Goal: Contribute content: Add original content to the website for others to see

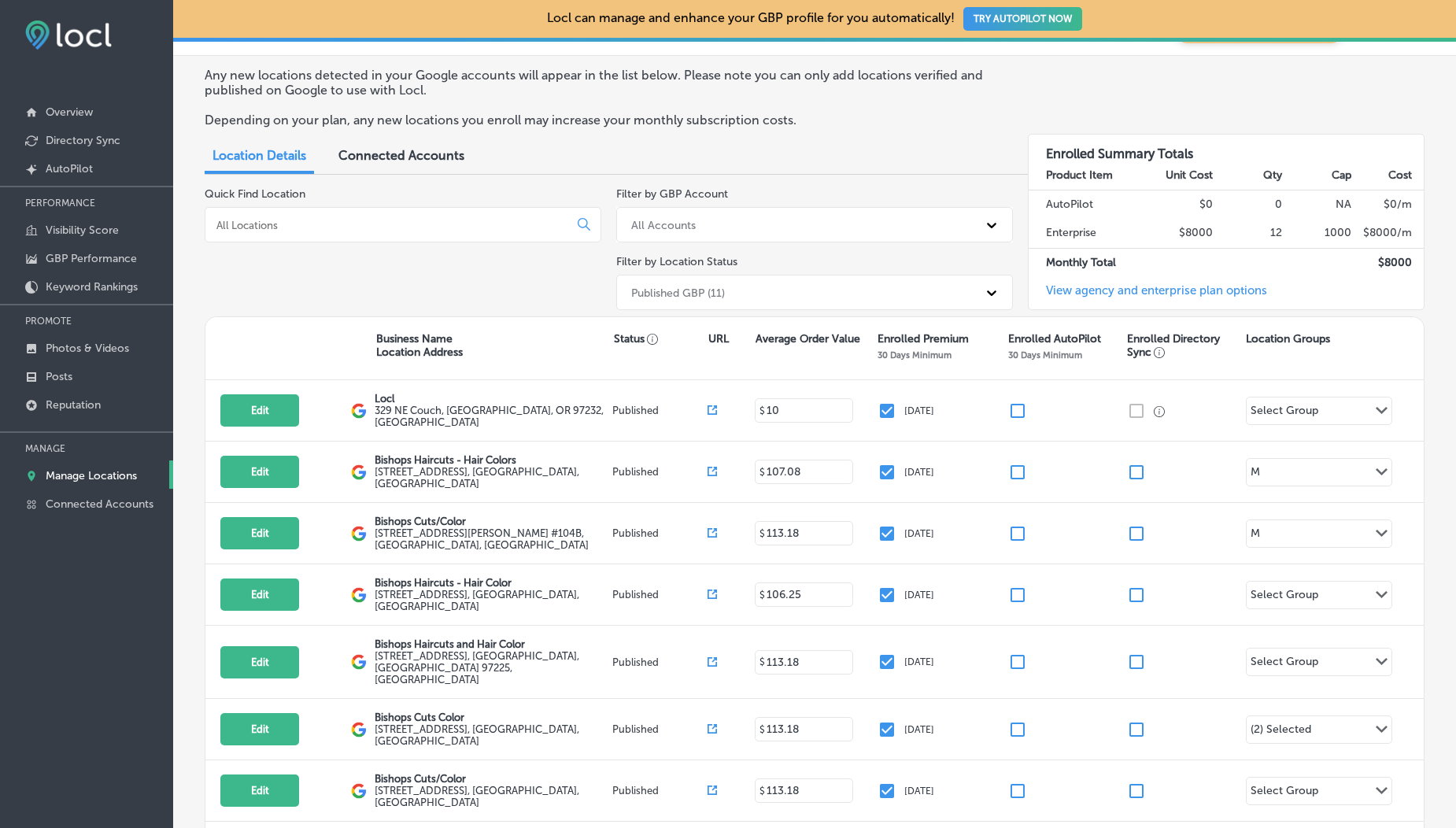
scroll to position [354, 0]
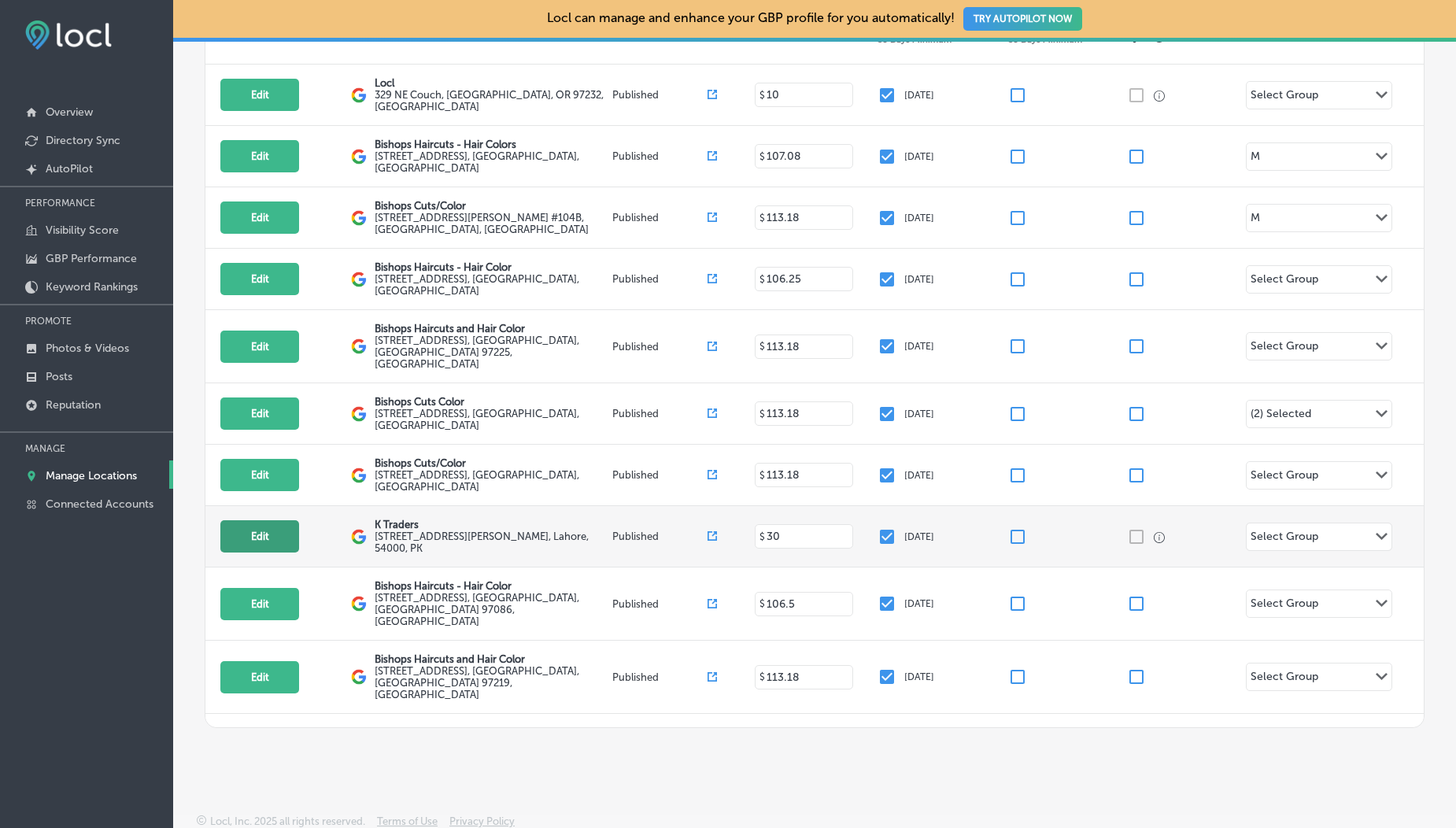
click at [269, 521] on button "Edit" at bounding box center [259, 536] width 78 height 32
select select "US"
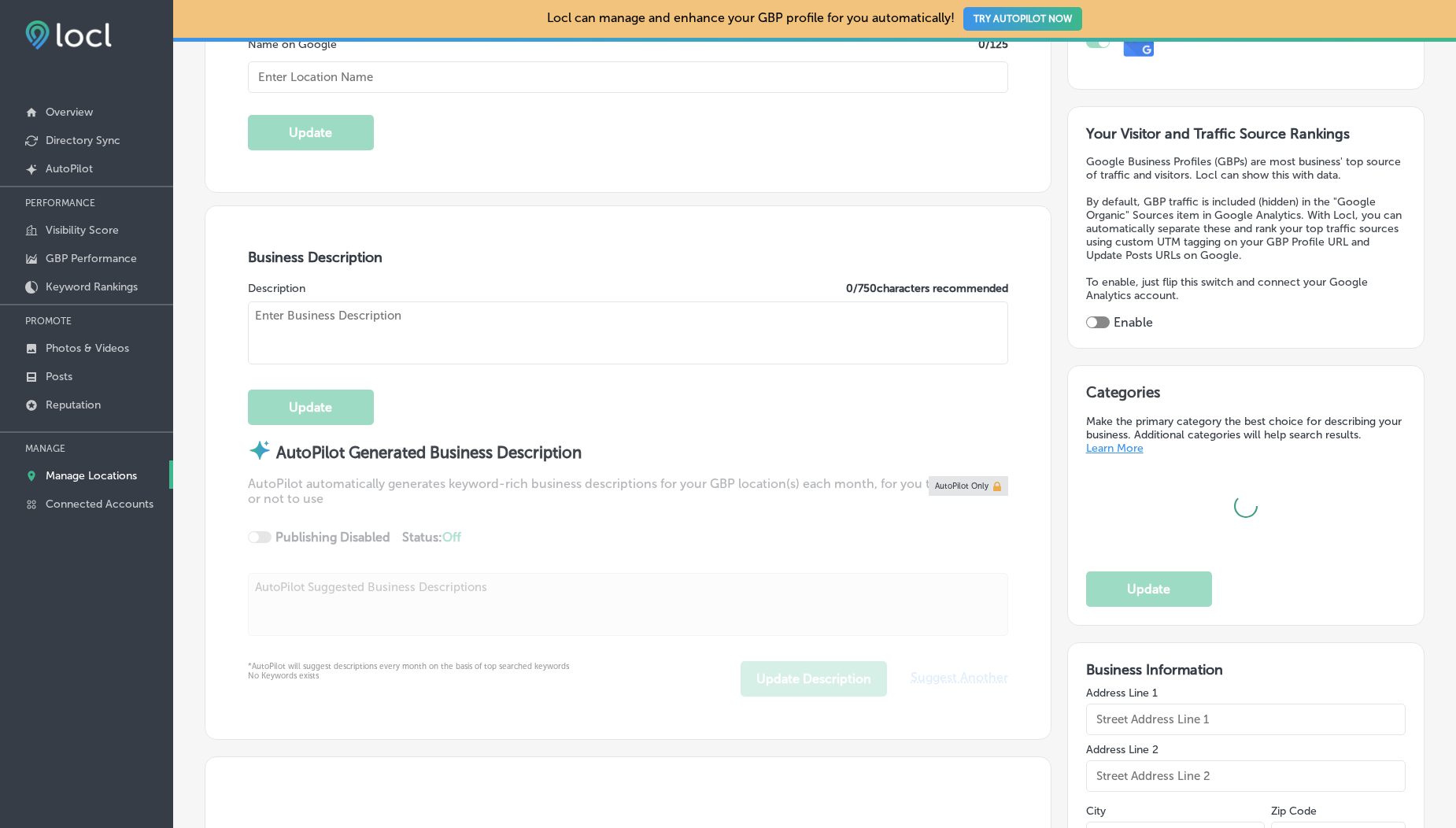
scroll to position [382, 0]
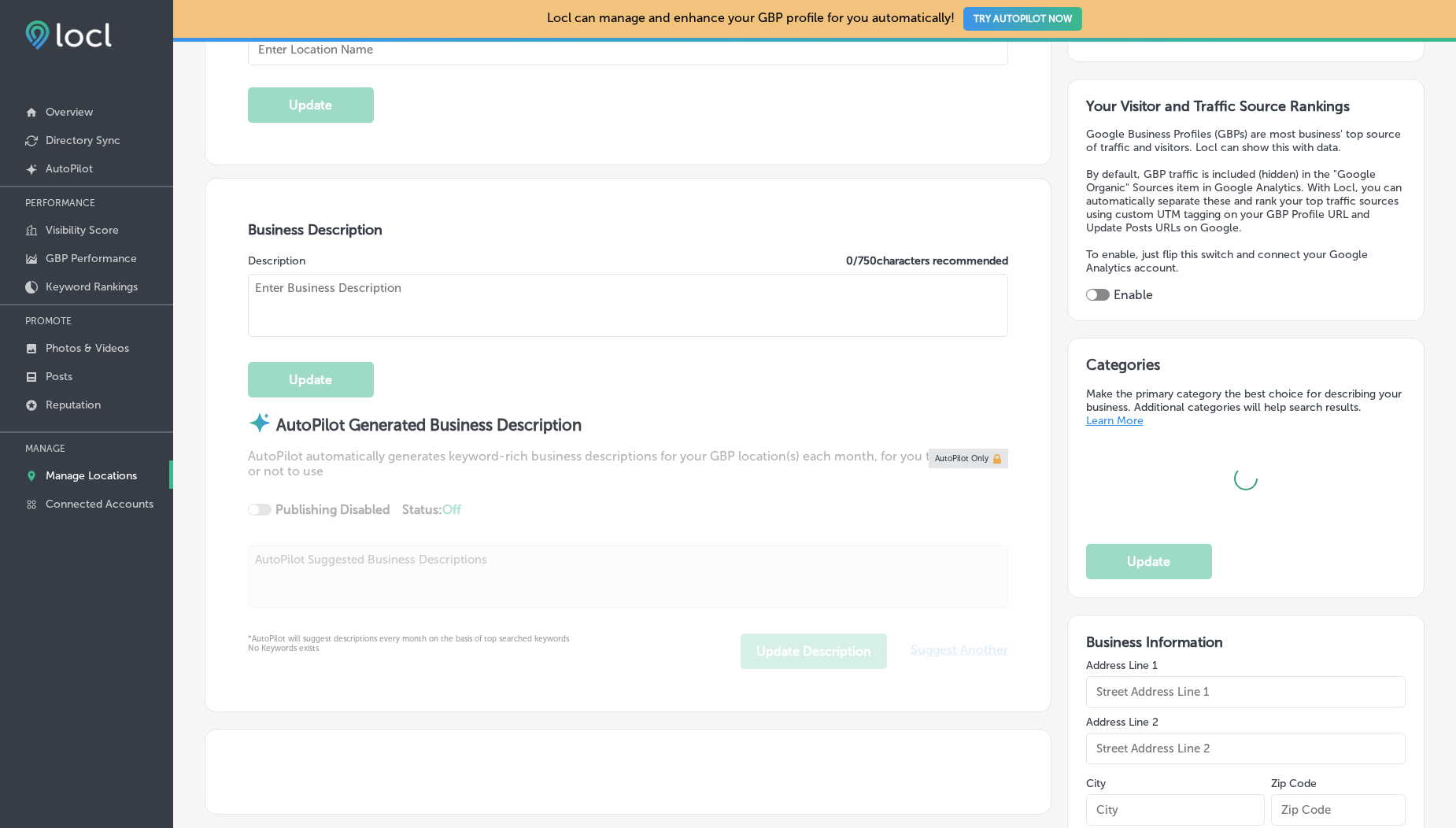
type input "K Traders"
click at [59, 348] on p "Photos & Videos" at bounding box center [87, 348] width 83 height 14
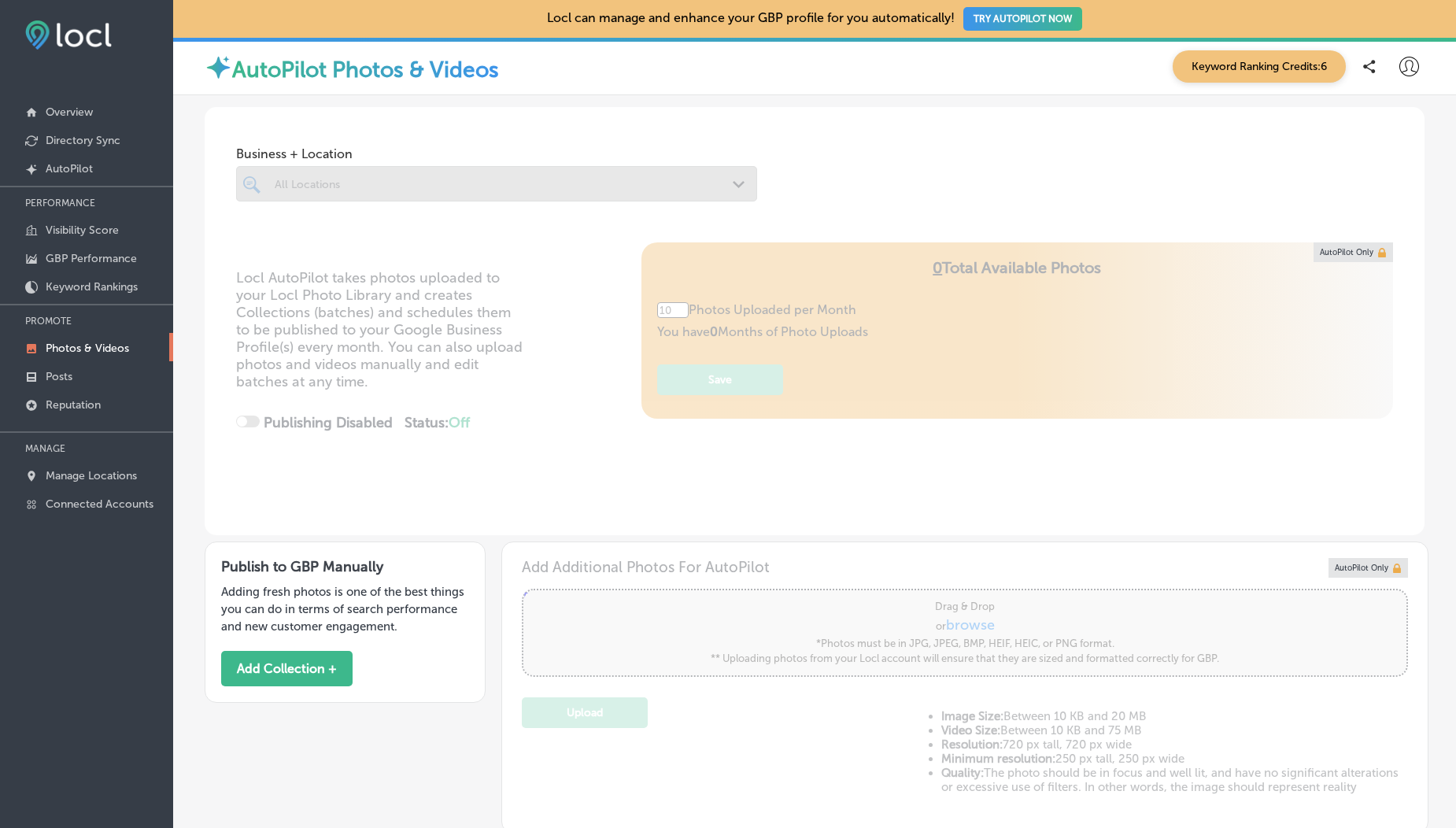
scroll to position [281, 0]
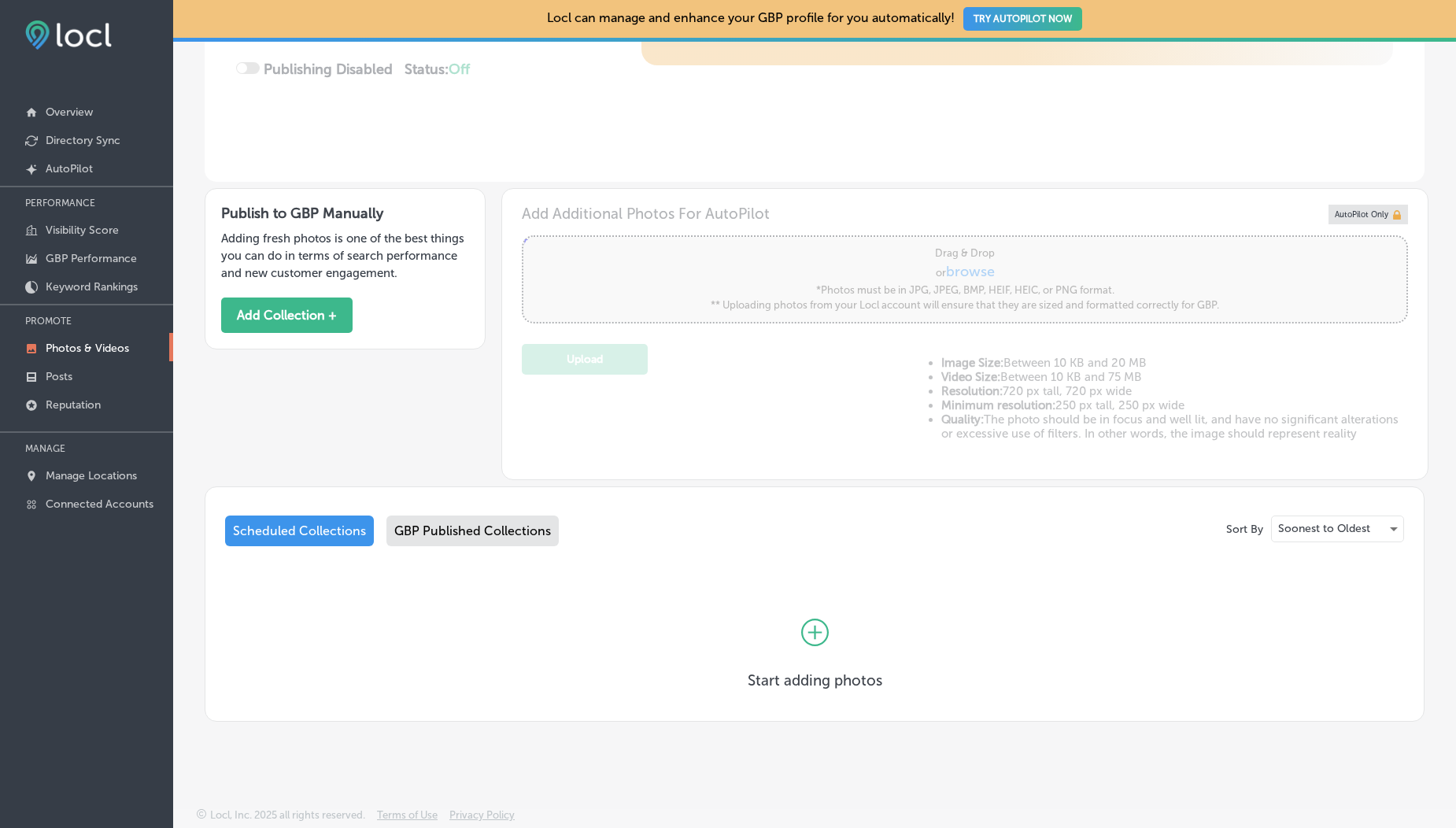
type input "5"
click at [439, 516] on div "GBP Published Collections" at bounding box center [473, 530] width 172 height 30
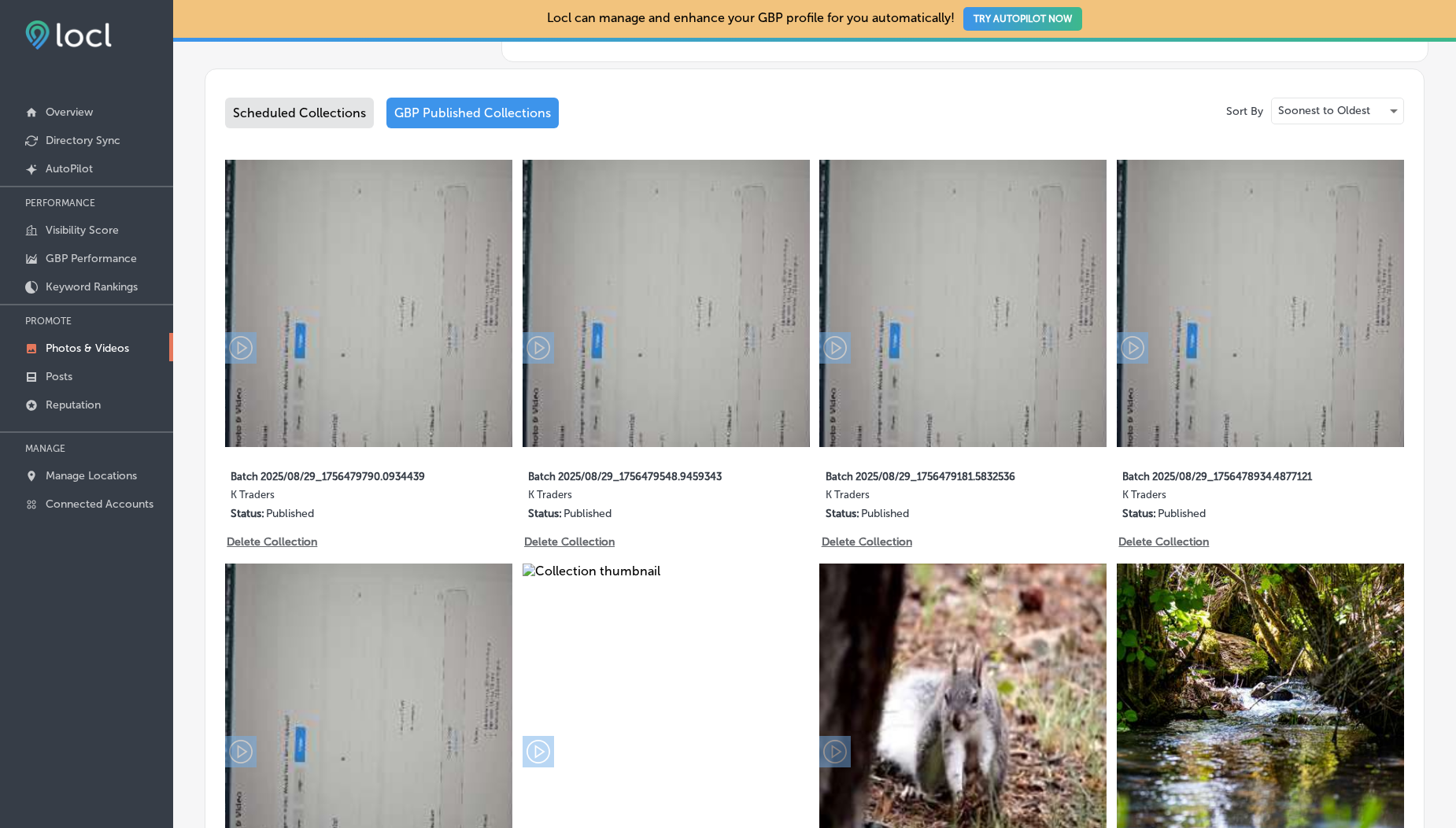
scroll to position [359, 0]
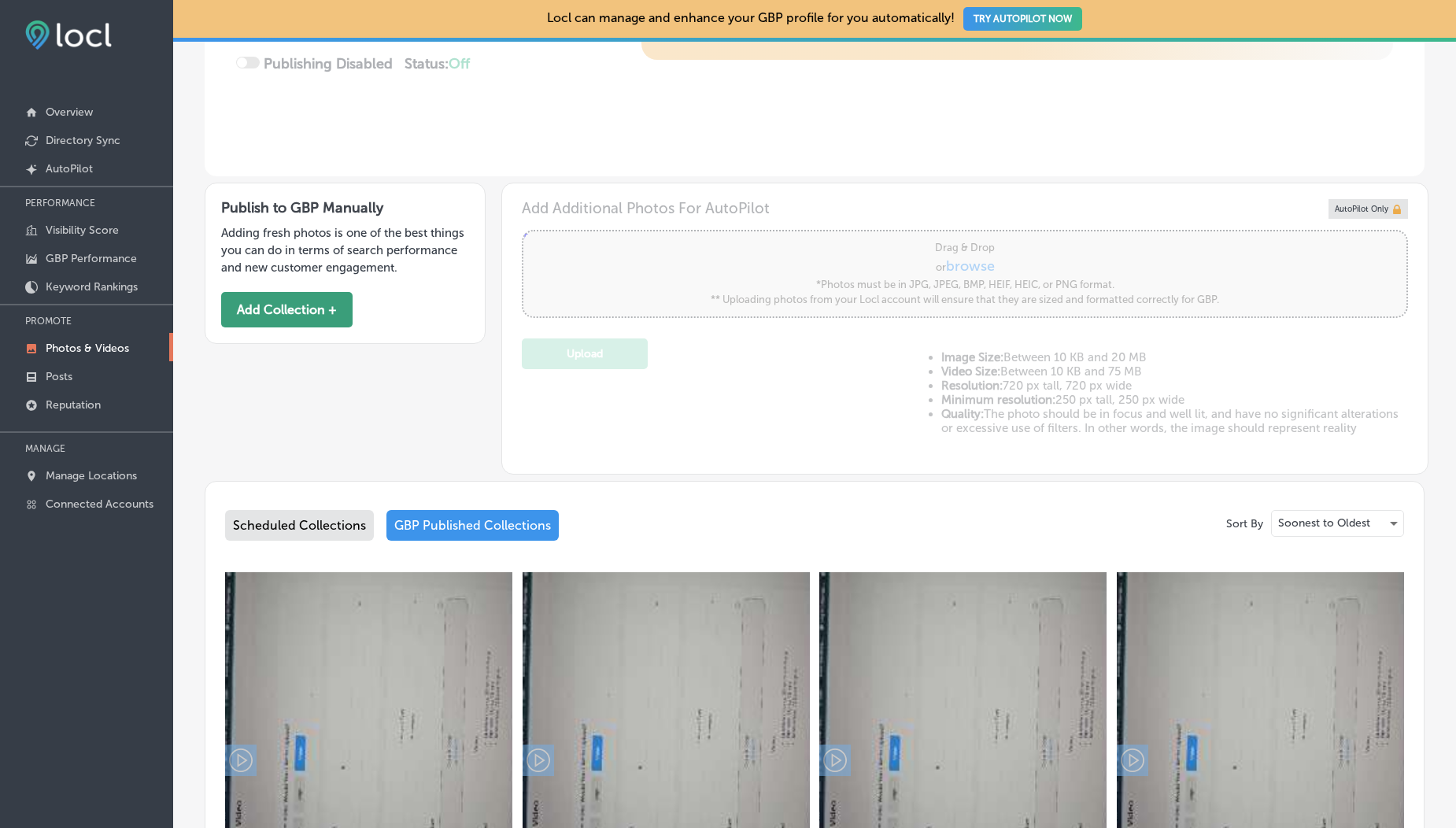
click at [319, 319] on button "Add Collection +" at bounding box center [287, 309] width 131 height 35
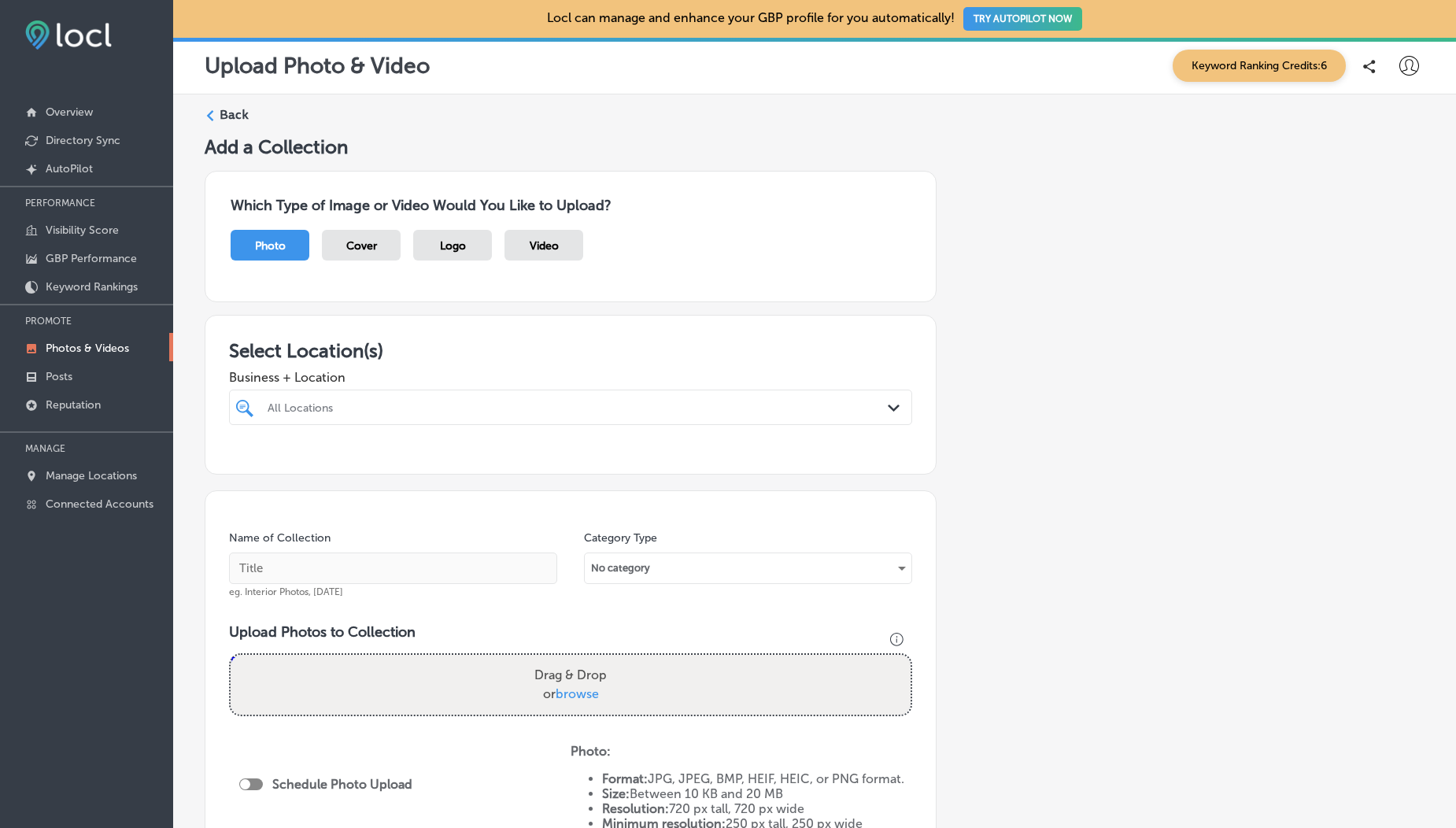
click at [515, 246] on div "Video" at bounding box center [543, 245] width 78 height 30
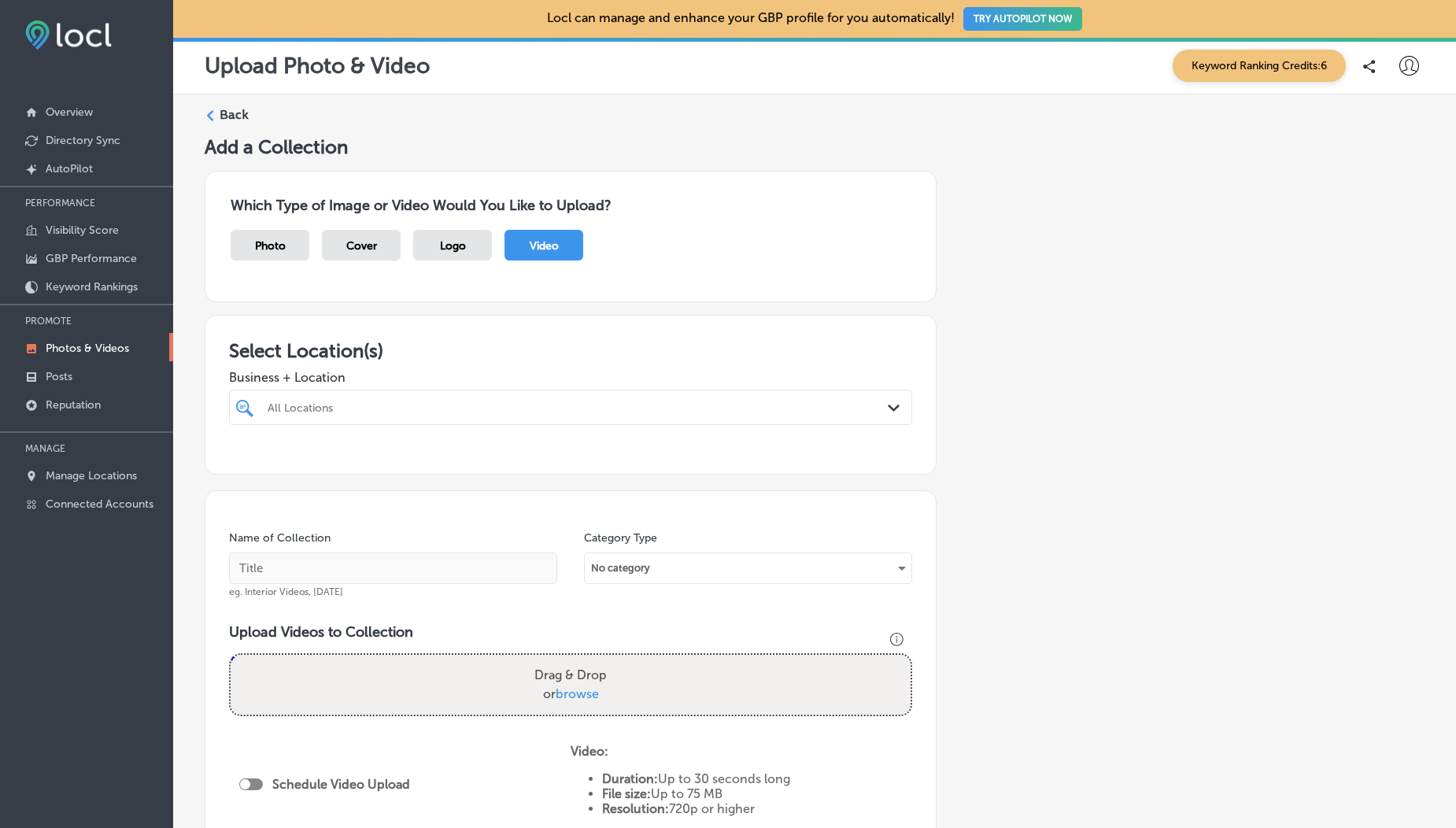
click at [387, 409] on div "All Locations" at bounding box center [577, 407] width 621 height 14
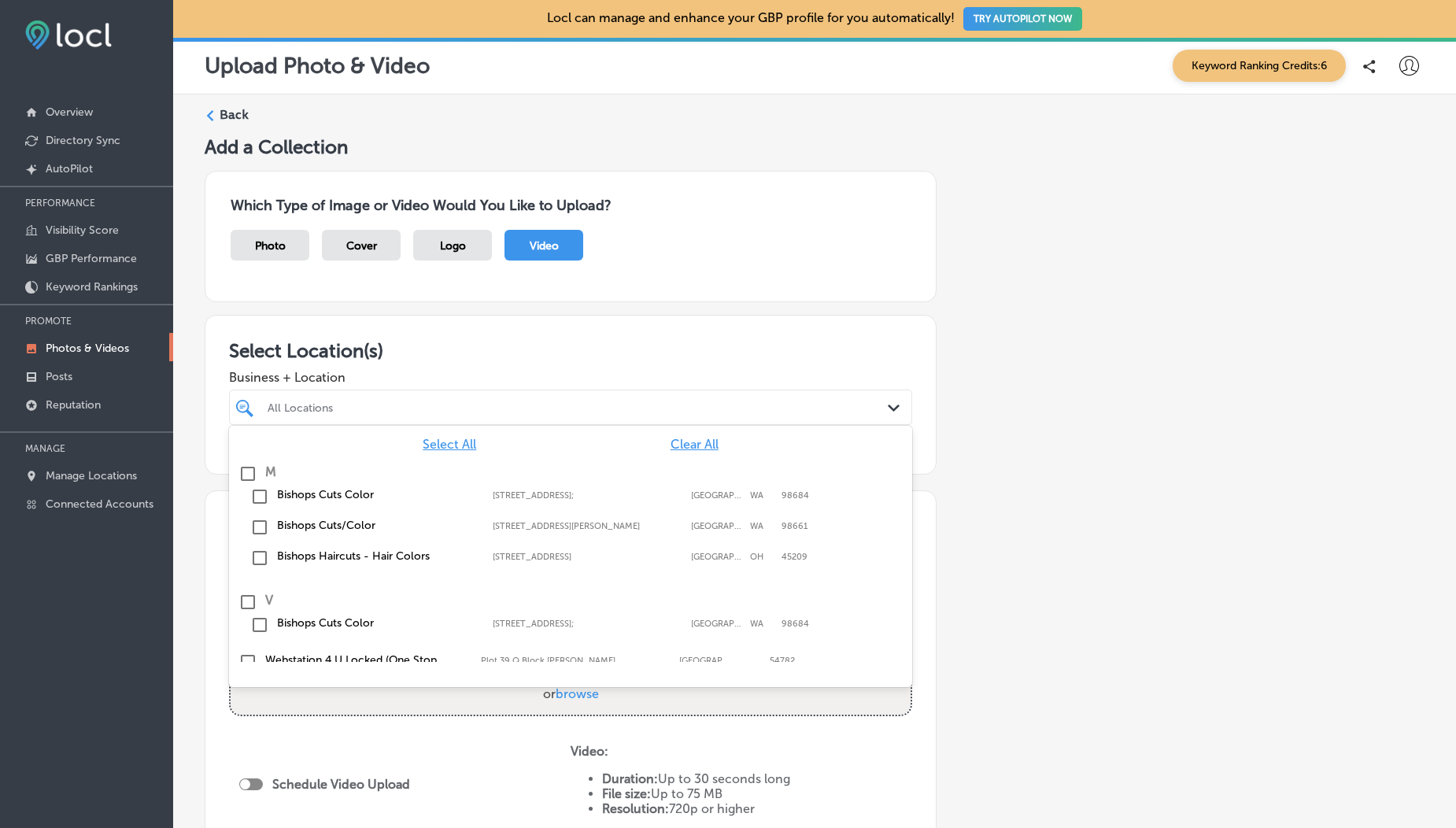
scroll to position [116, 0]
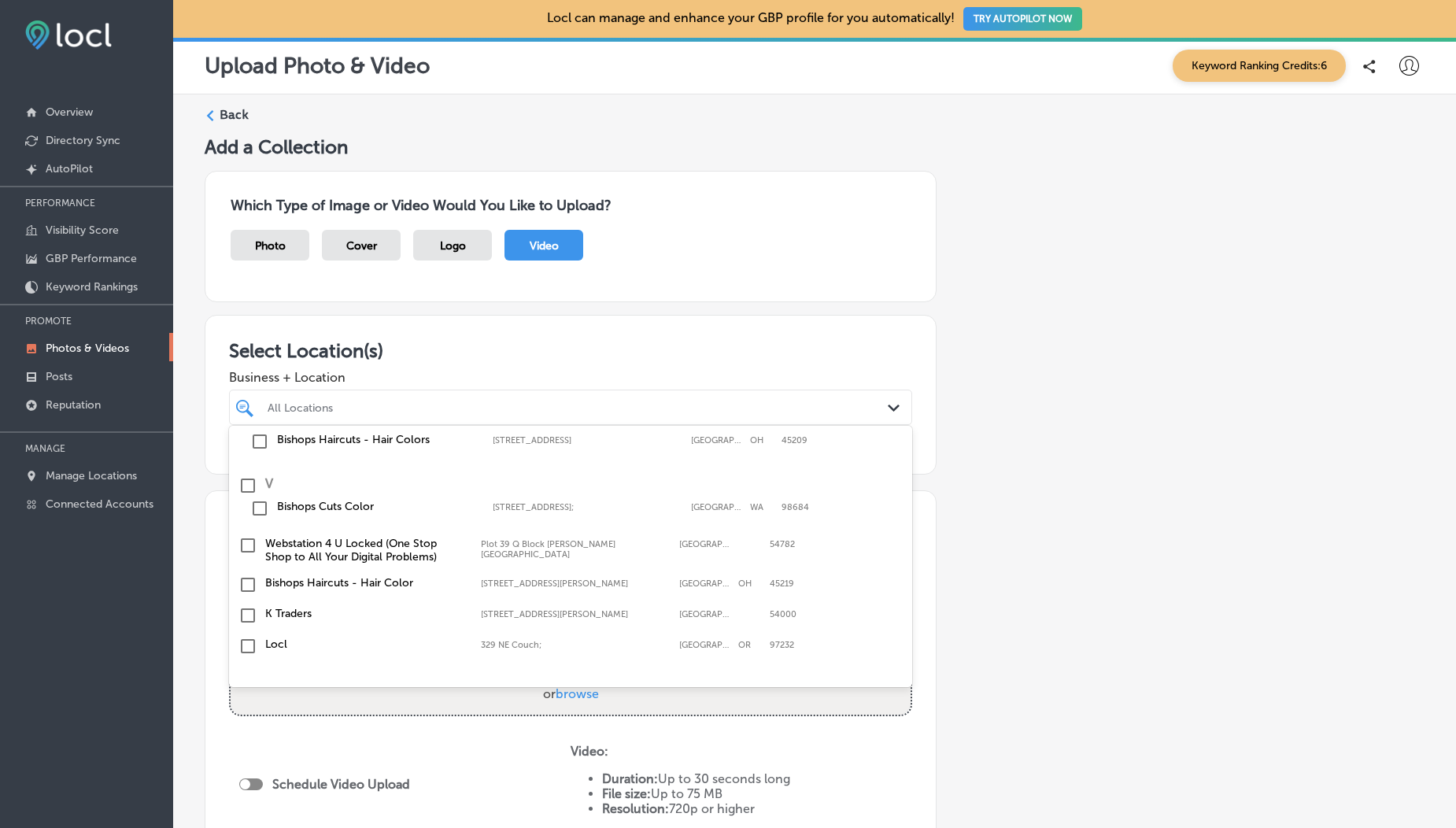
click at [254, 611] on input "checkbox" at bounding box center [248, 615] width 19 height 19
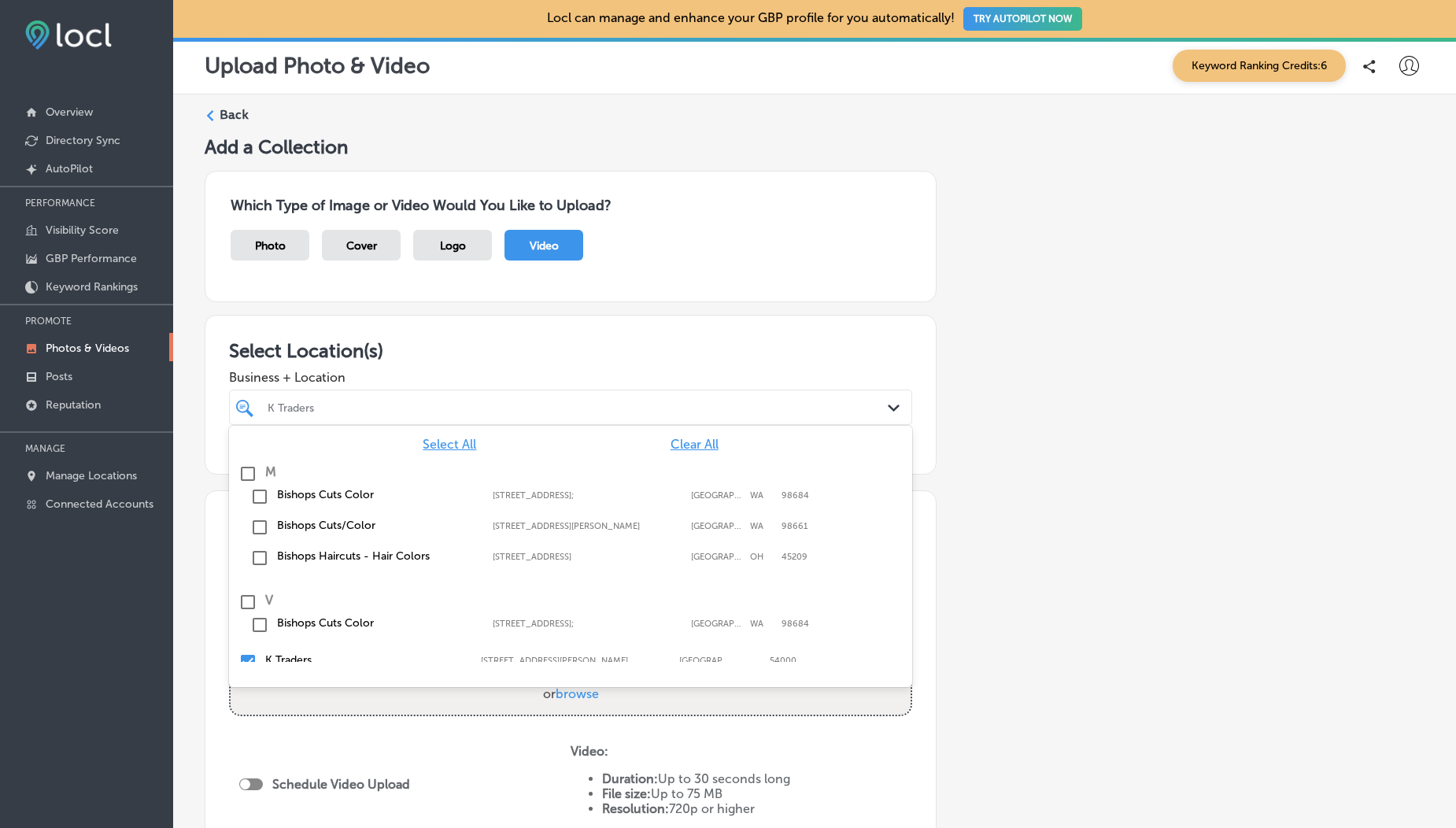
click at [462, 288] on div "Which Type of Image or Video Would You Like to Upload? Photo Cover Logo Video" at bounding box center [570, 237] width 732 height 131
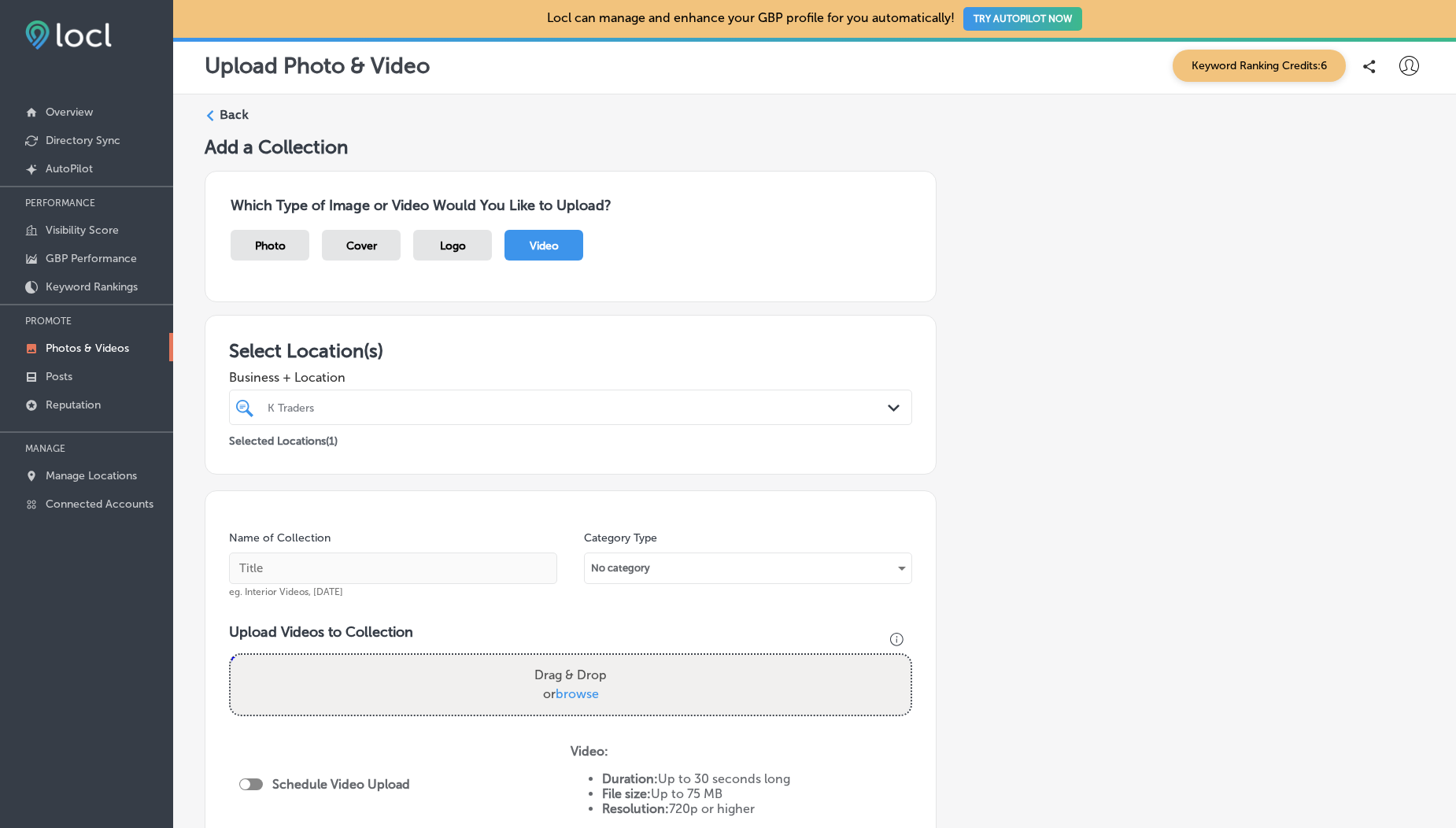
scroll to position [267, 0]
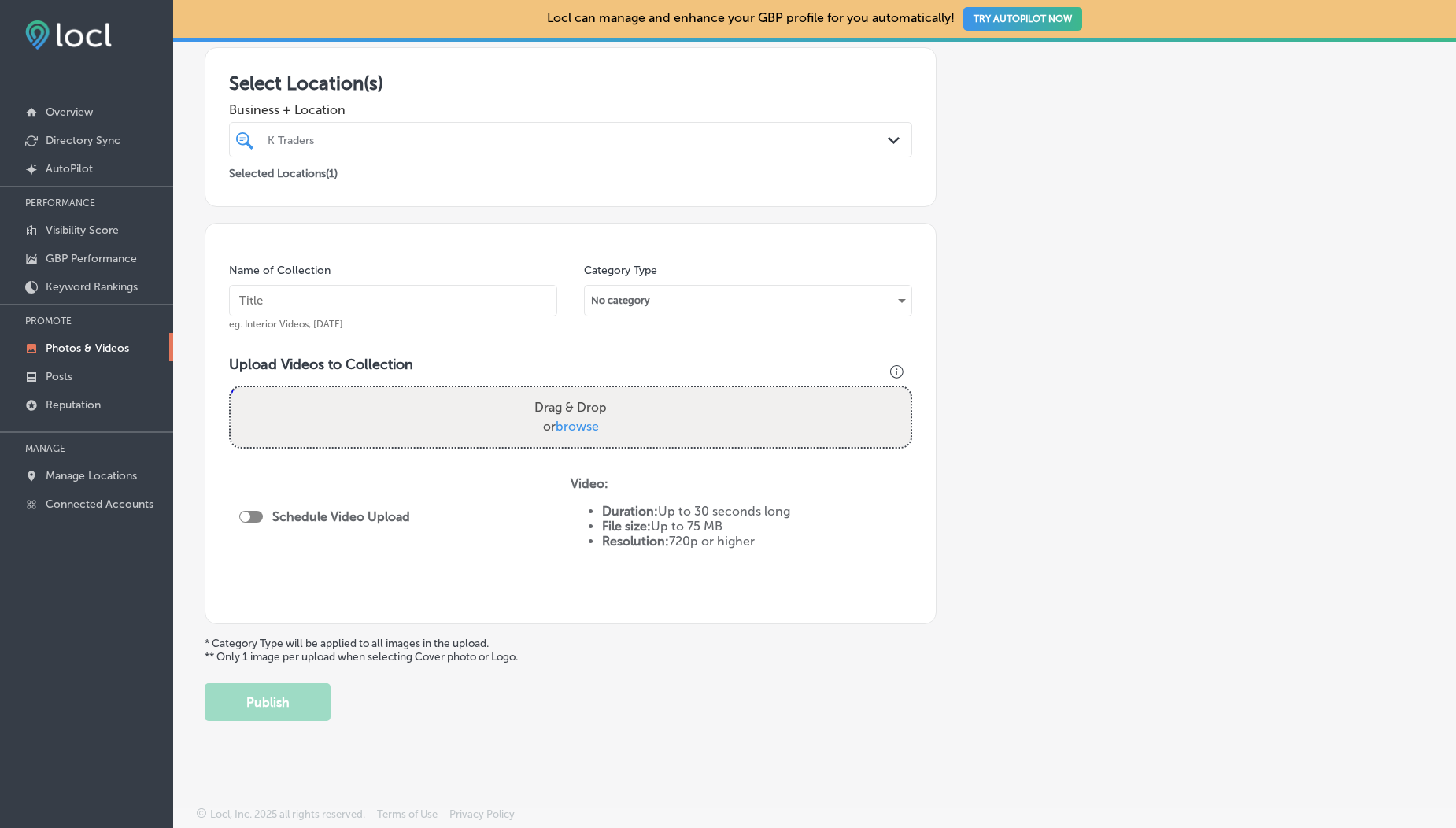
click at [569, 426] on span "browse" at bounding box center [577, 426] width 43 height 15
click at [569, 391] on input "Drag & Drop or browse" at bounding box center [570, 390] width 680 height 5
type input "C:\fakepath\1000190099.mp4"
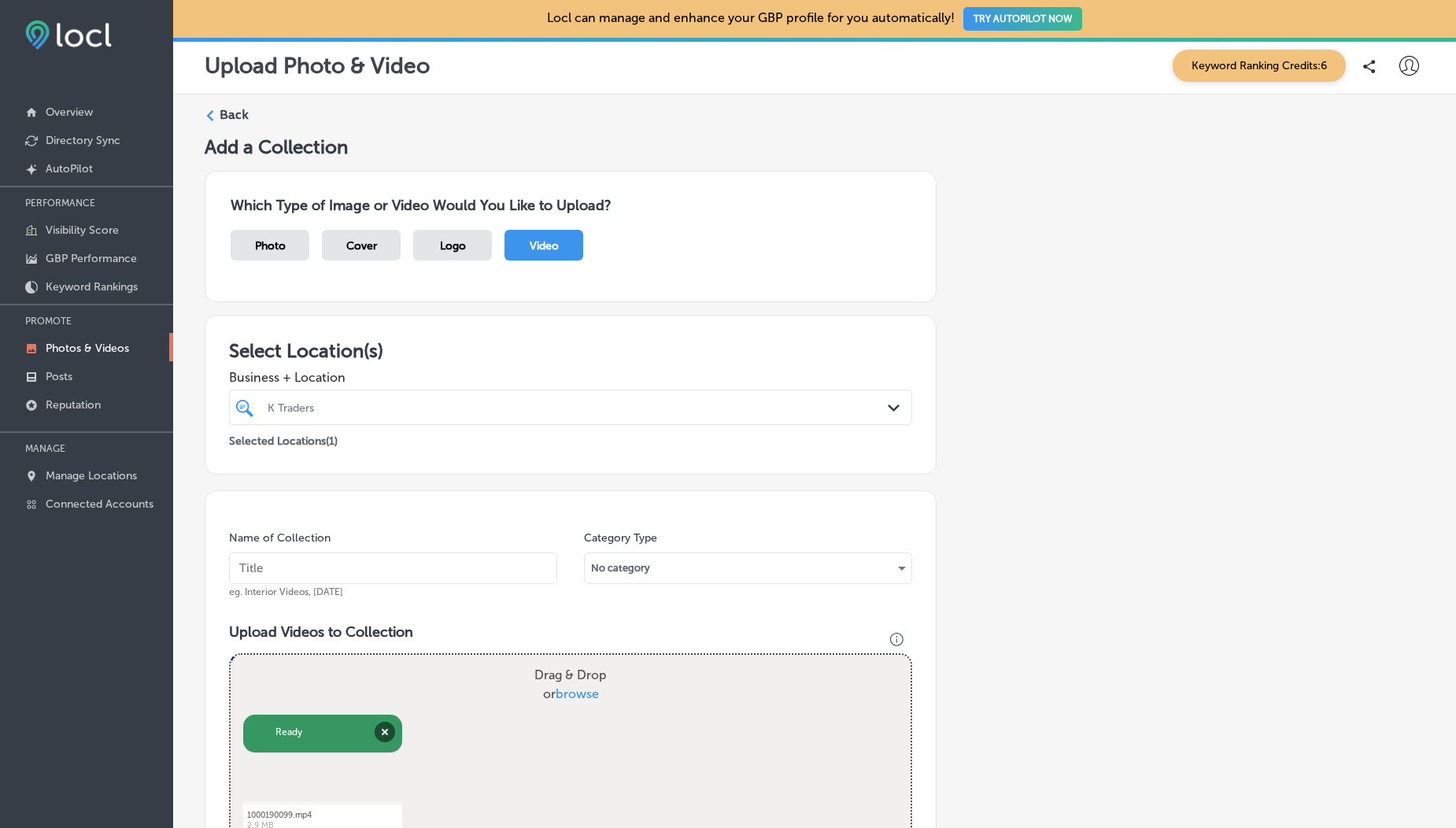
scroll to position [398, 0]
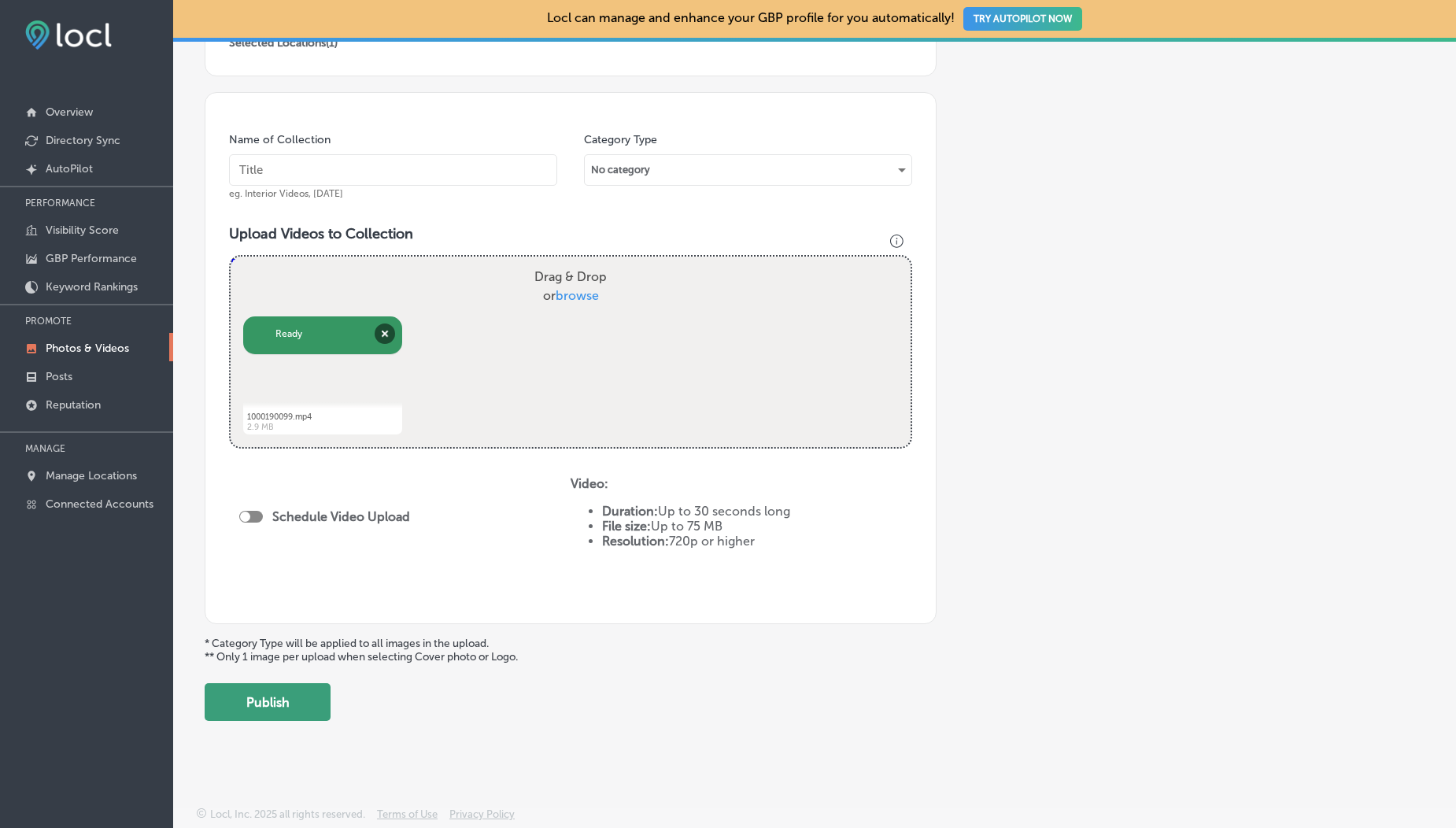
click at [285, 706] on button "Publish" at bounding box center [267, 702] width 126 height 38
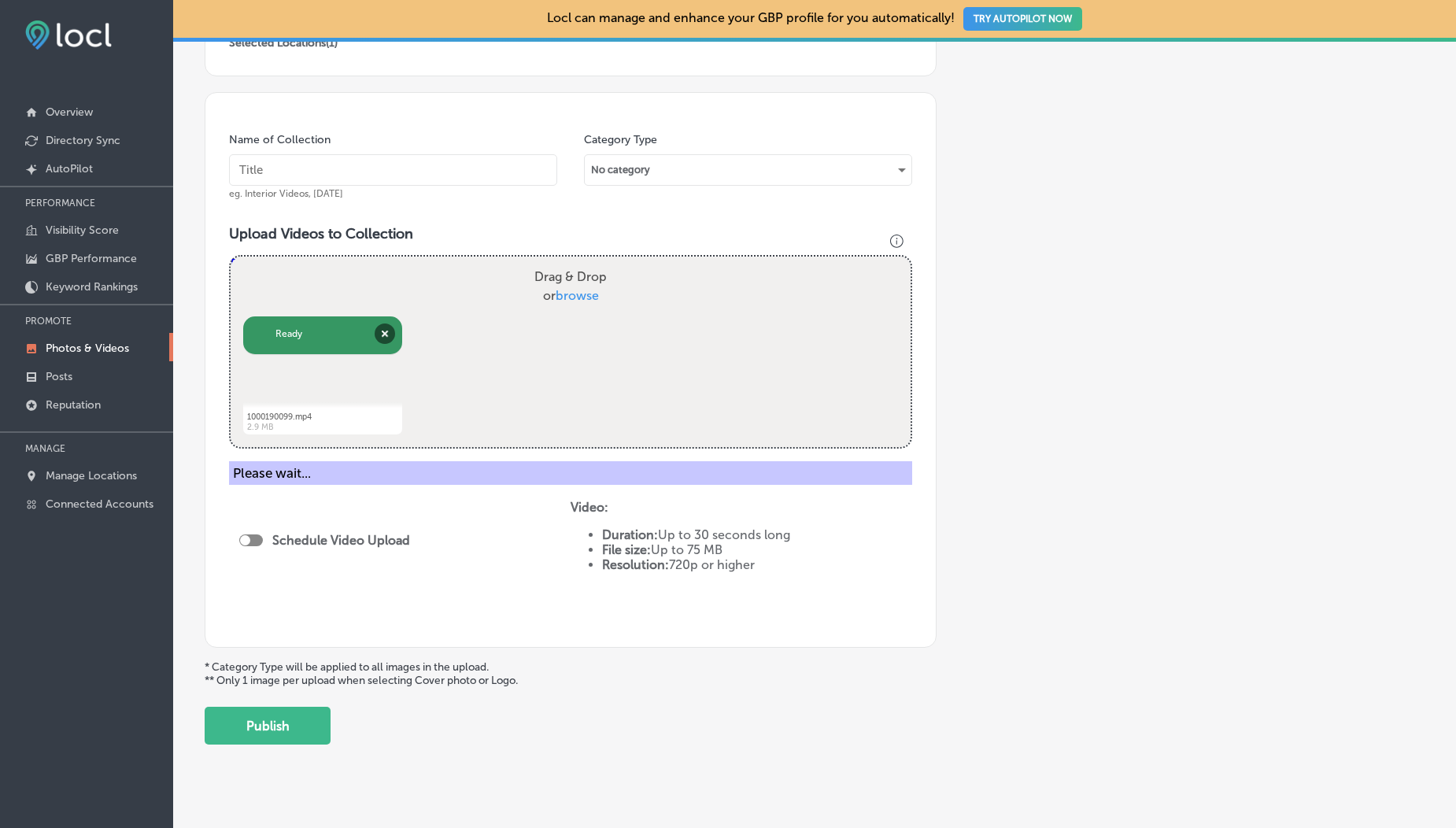
scroll to position [348, 0]
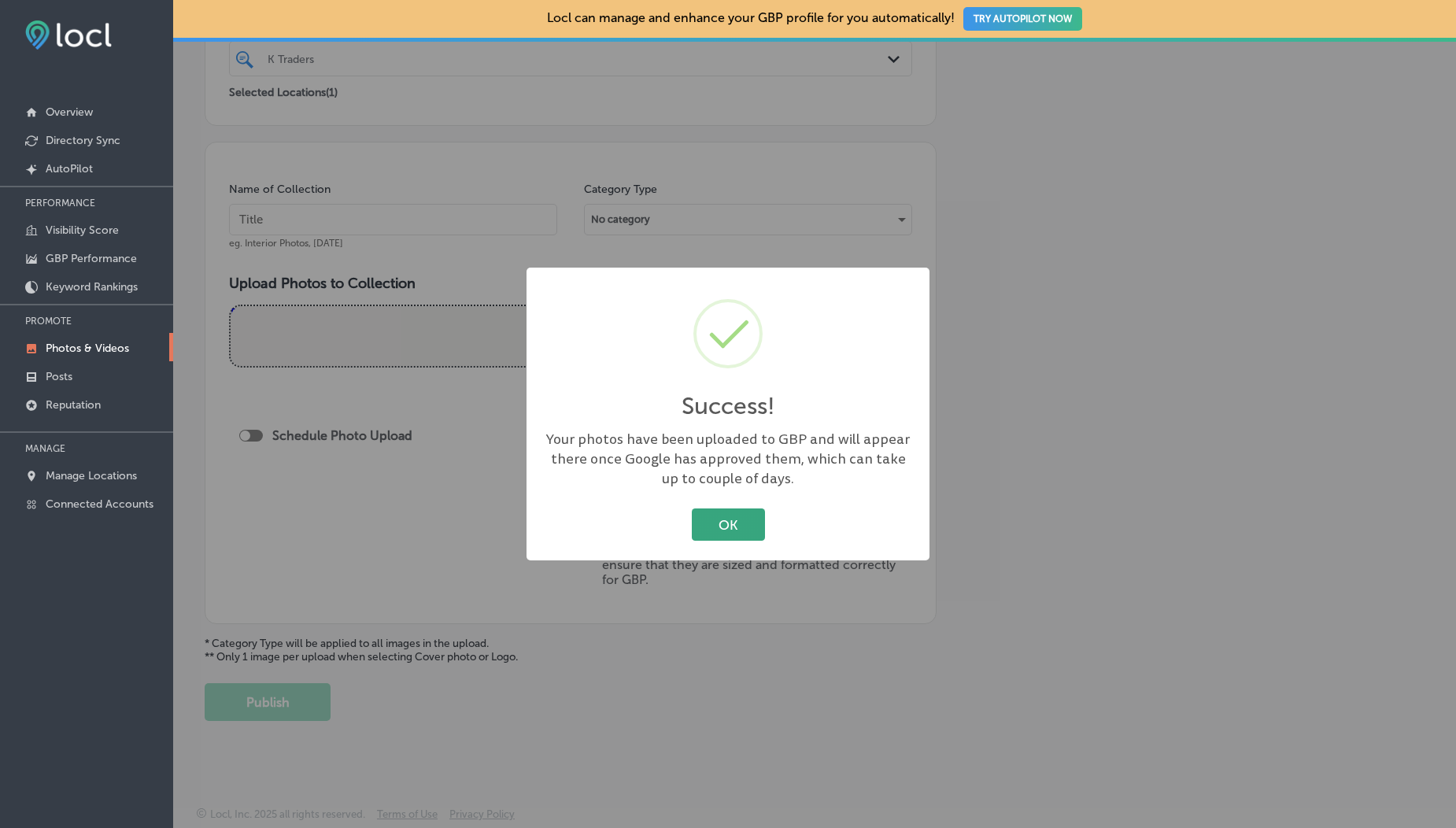
click at [730, 521] on button "OK" at bounding box center [728, 525] width 73 height 32
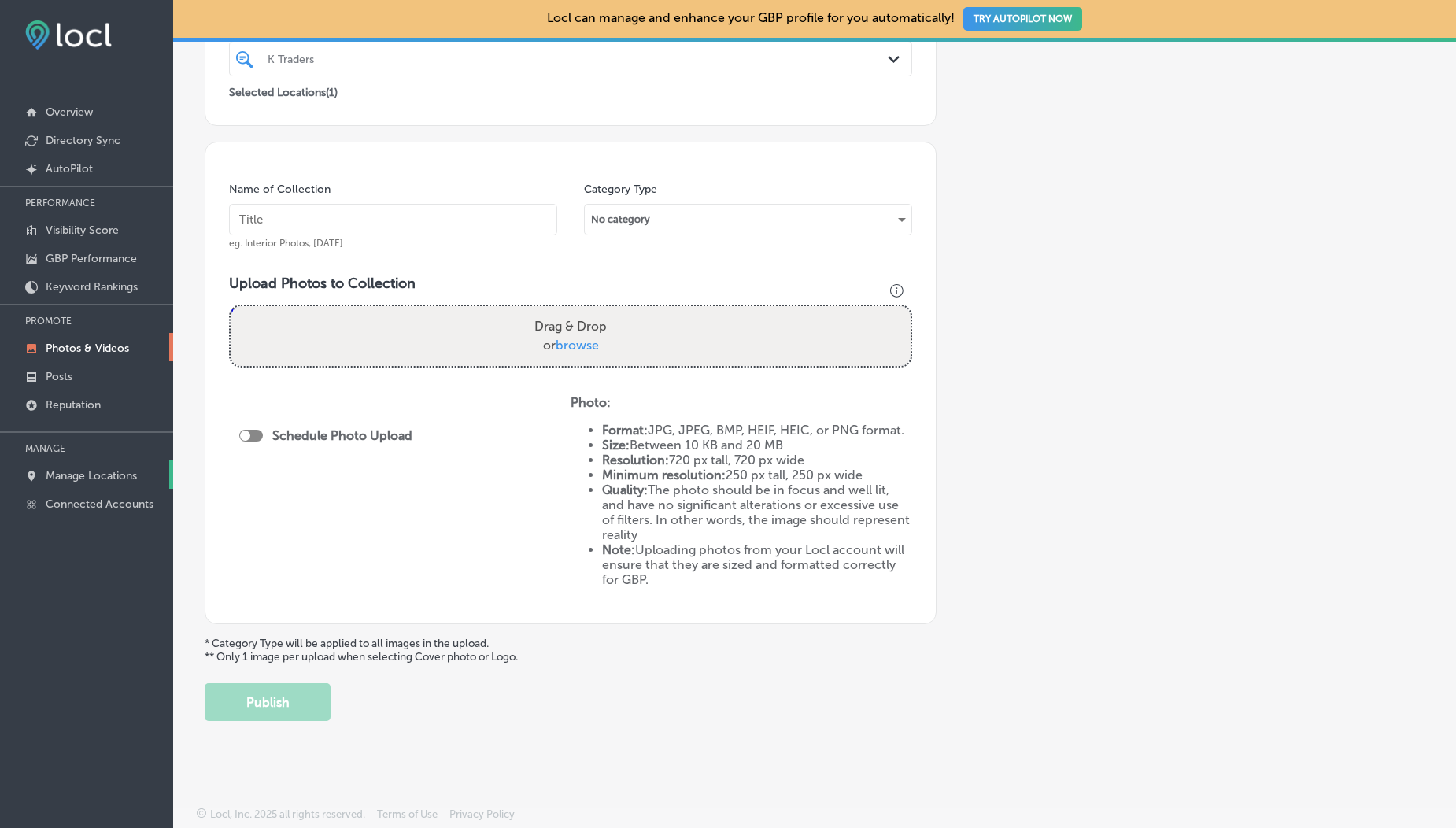
click at [92, 480] on p "Manage Locations" at bounding box center [91, 476] width 91 height 14
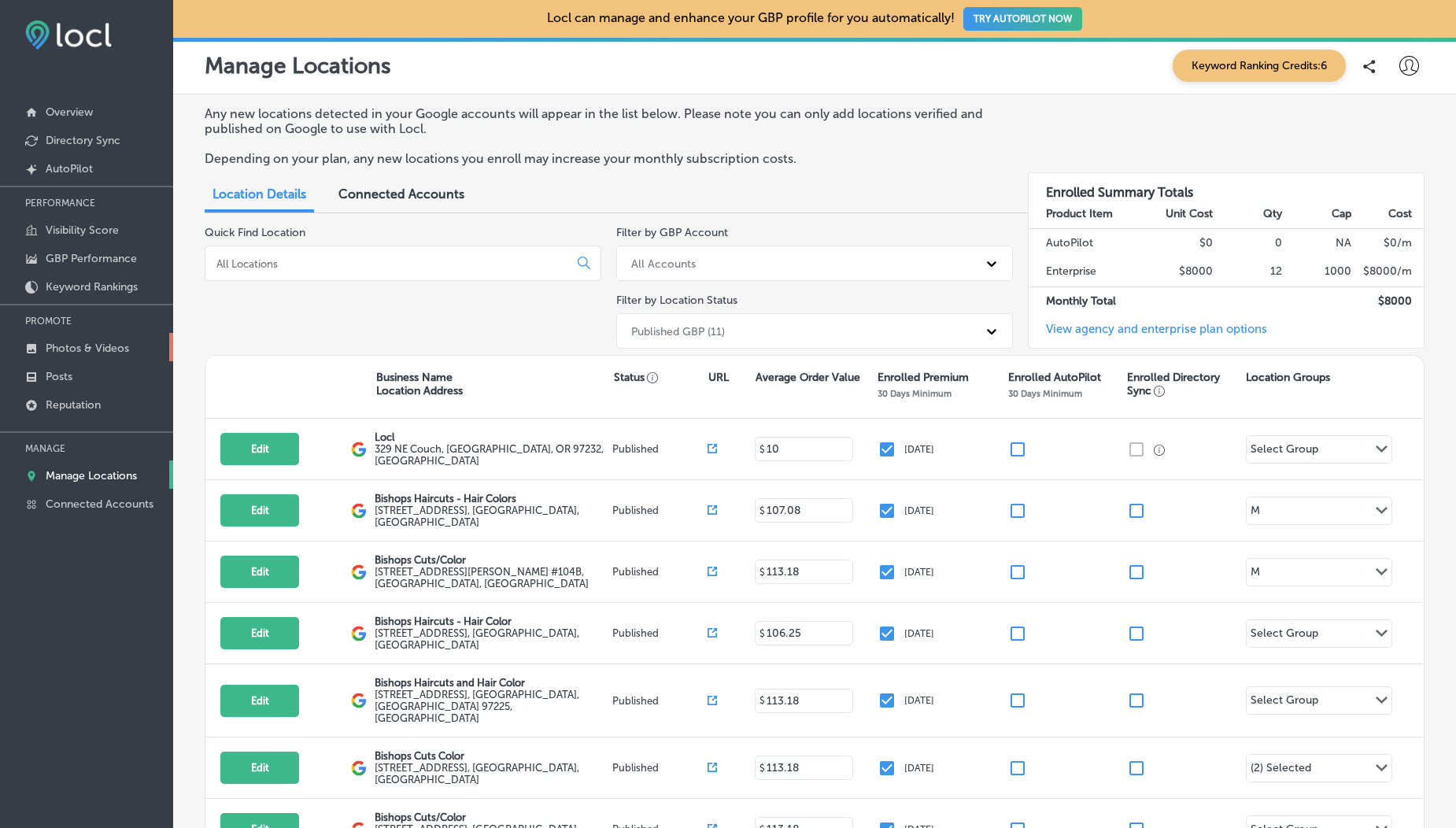
click at [72, 341] on link "Photos & Videos" at bounding box center [86, 346] width 173 height 28
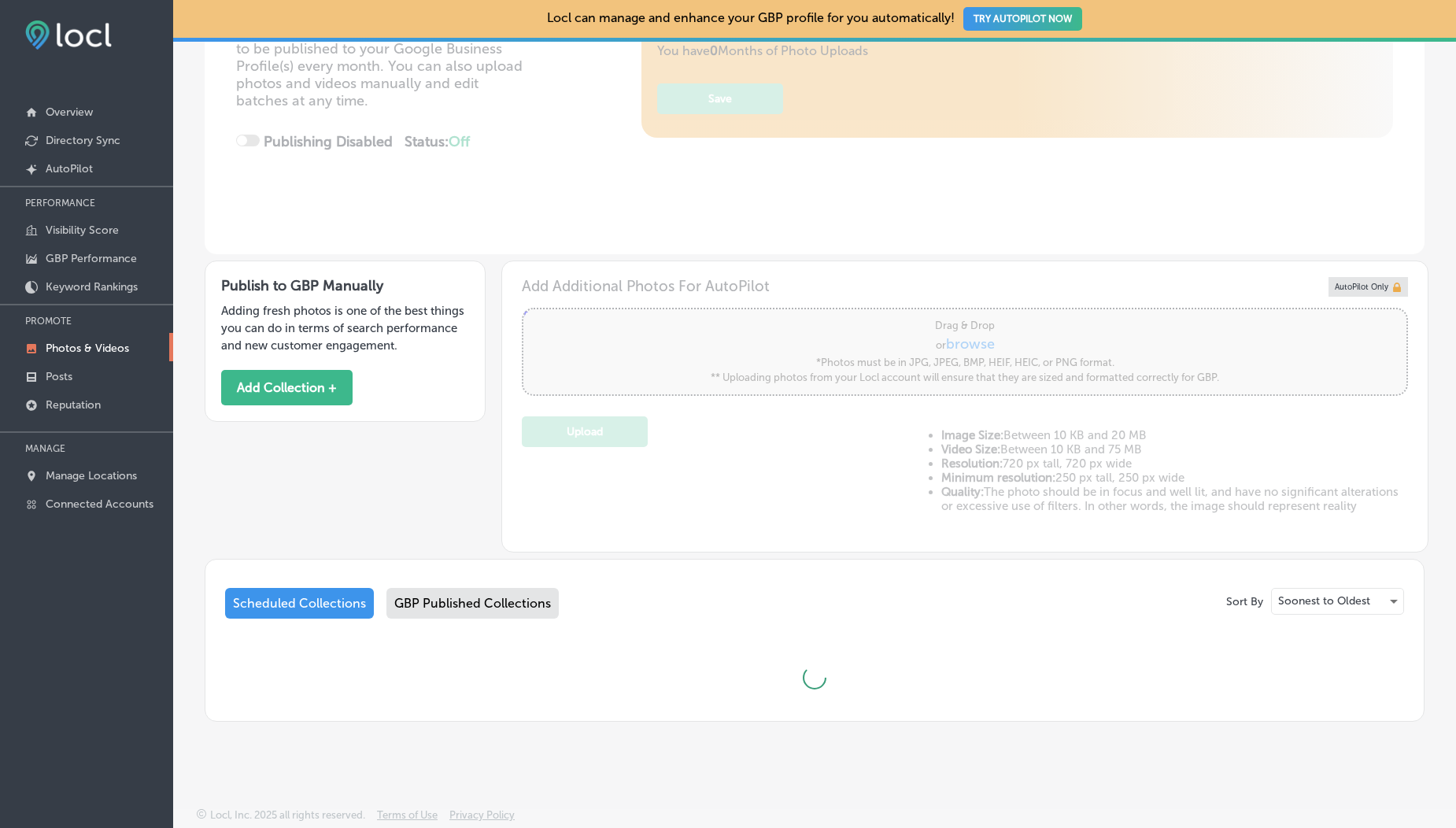
type input "5"
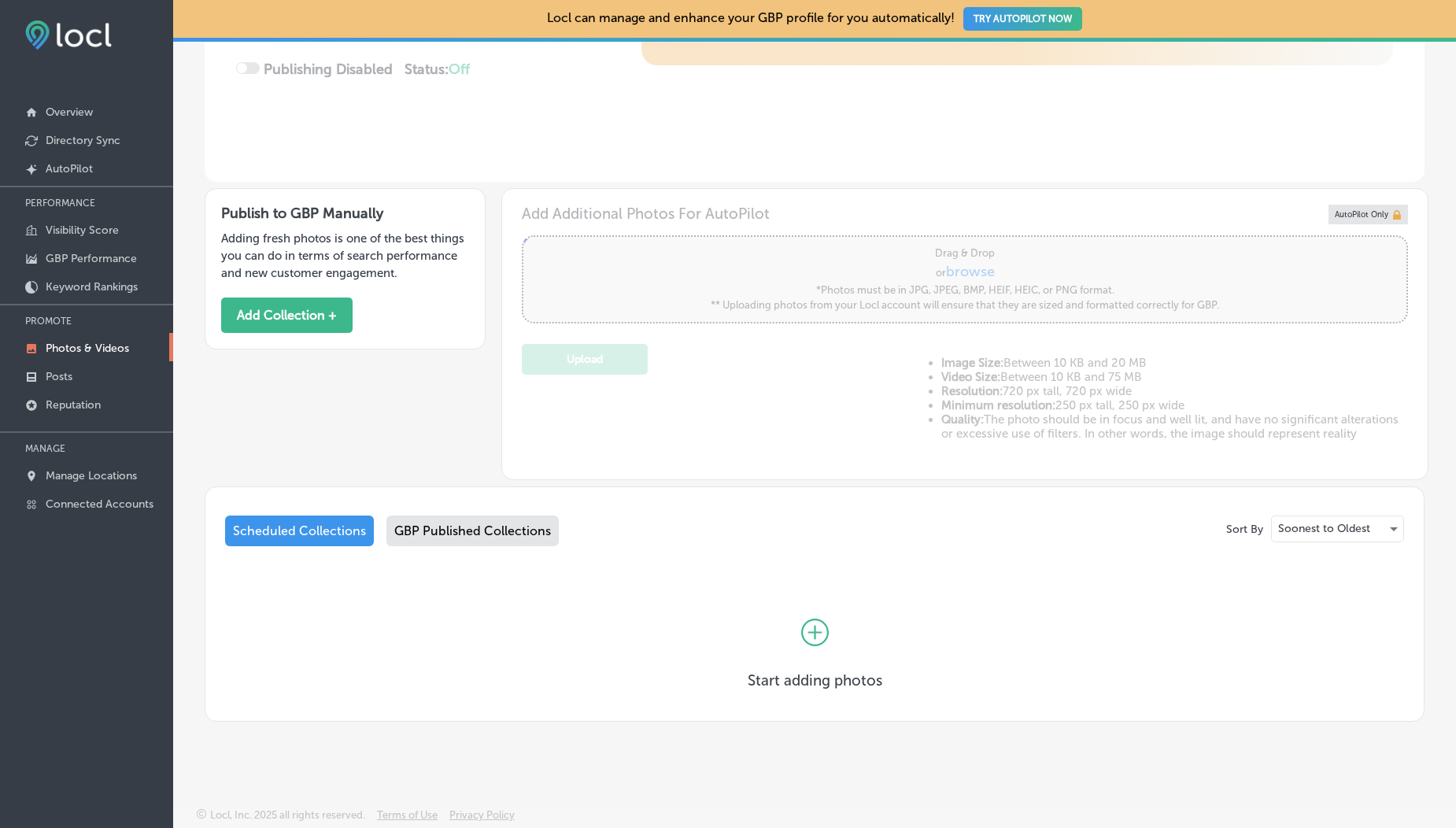
click at [404, 553] on div "Sort By Soonest to Oldest Scheduled Collections GBP Published Collections Start…" at bounding box center [814, 611] width 1179 height 190
click at [433, 530] on div "GBP Published Collections" at bounding box center [473, 530] width 172 height 30
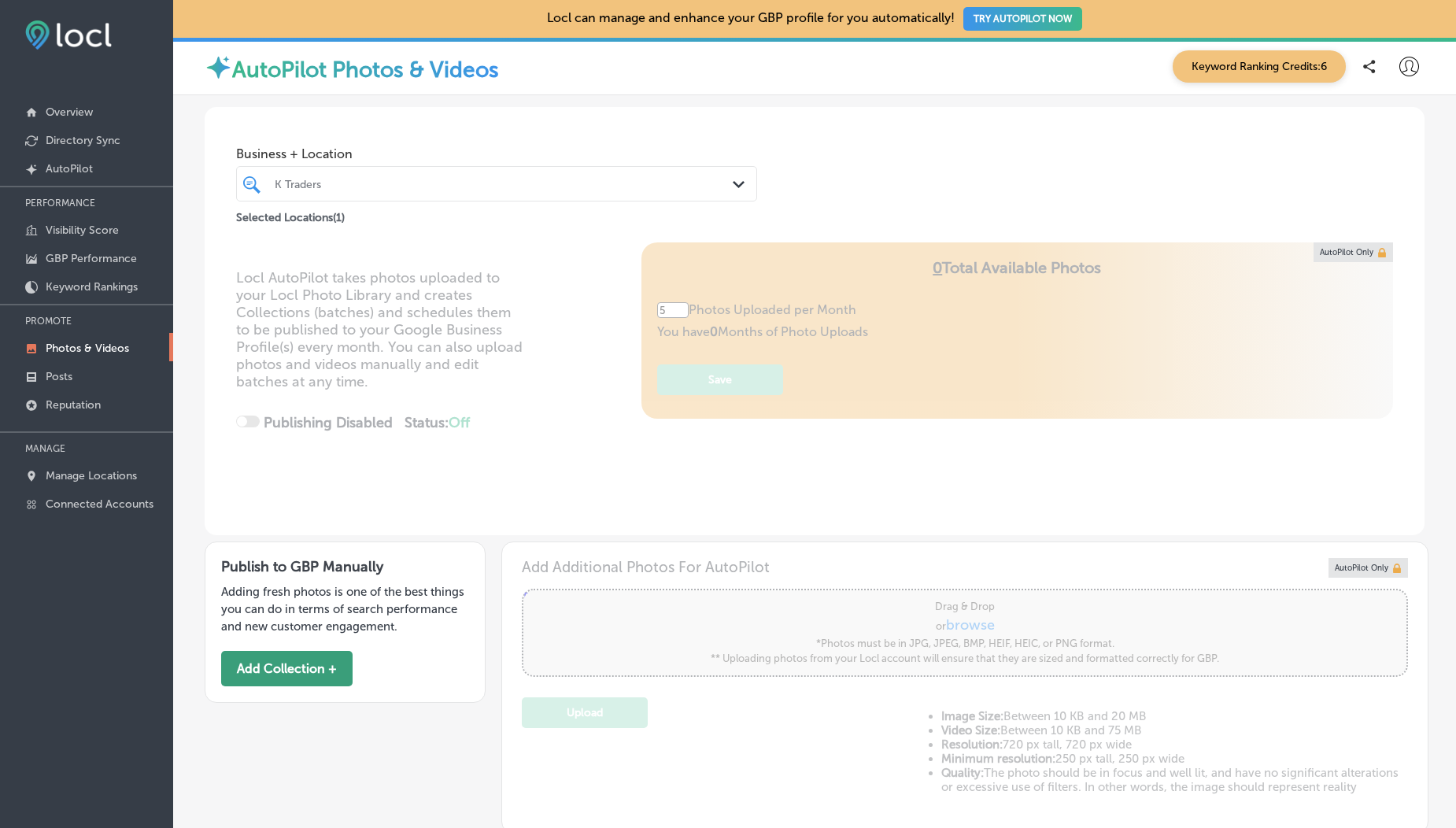
click at [289, 678] on button "Add Collection +" at bounding box center [287, 668] width 131 height 35
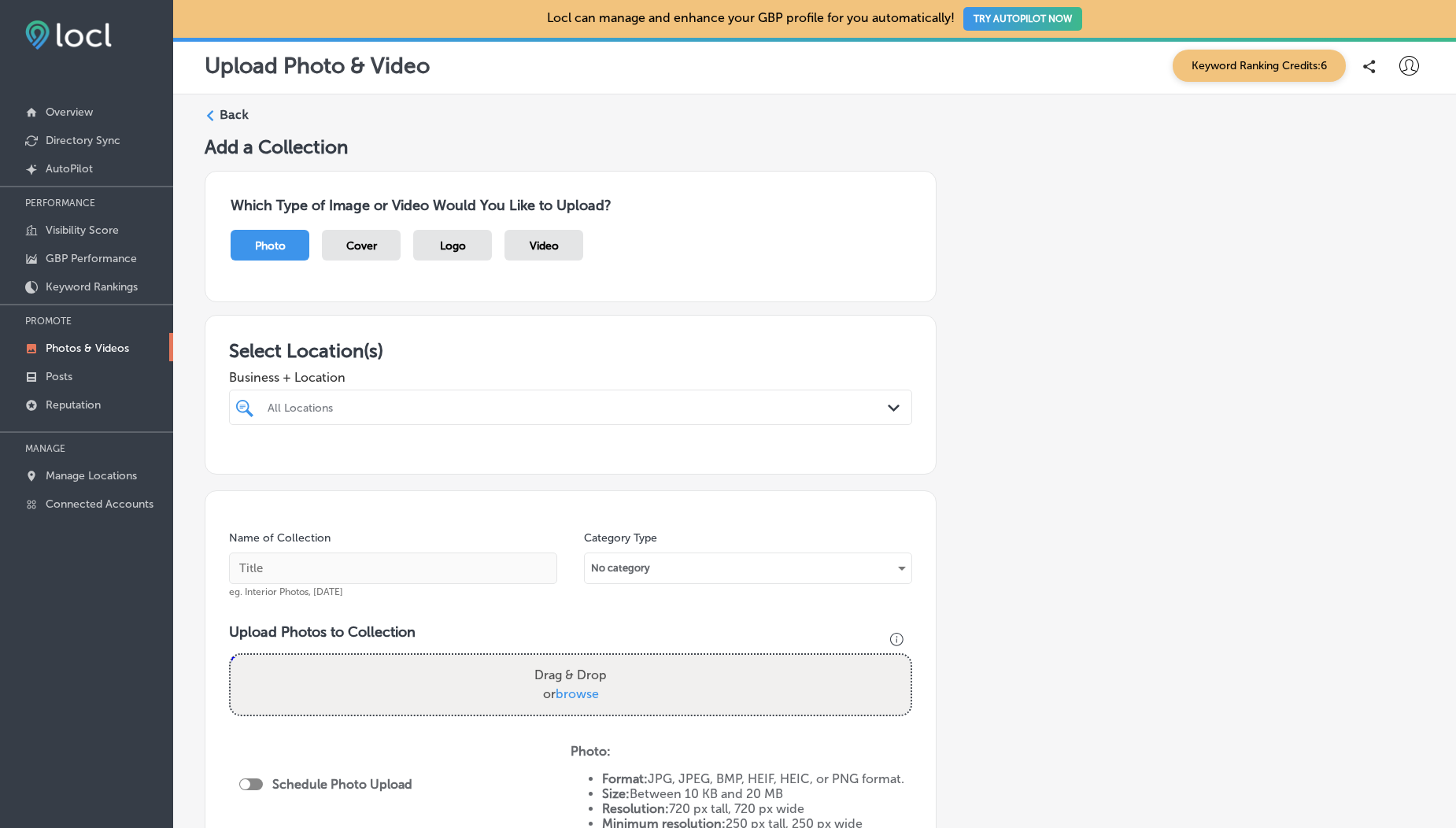
click at [450, 256] on div "Logo" at bounding box center [452, 245] width 78 height 30
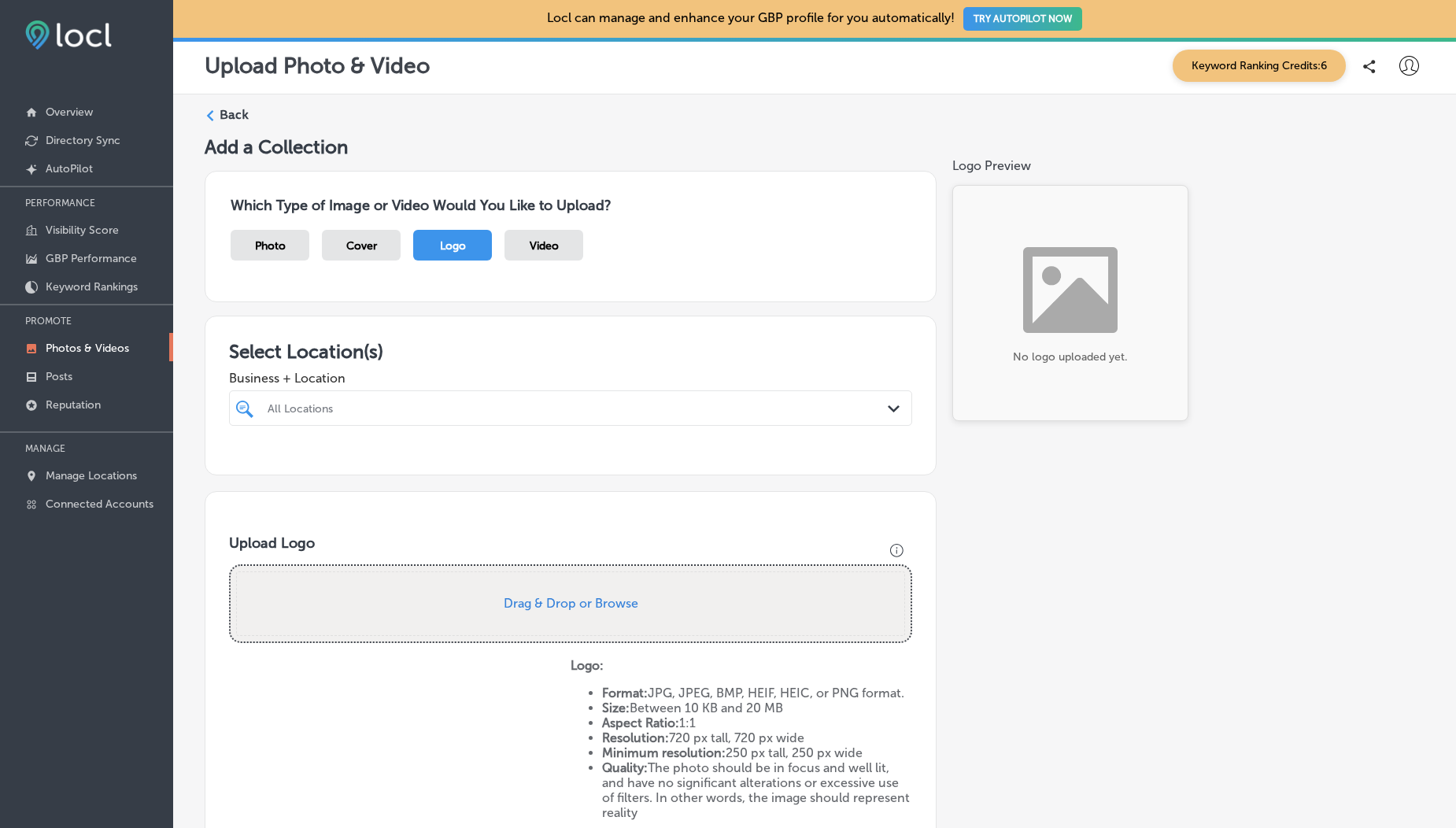
click at [562, 232] on div "Video" at bounding box center [543, 245] width 78 height 30
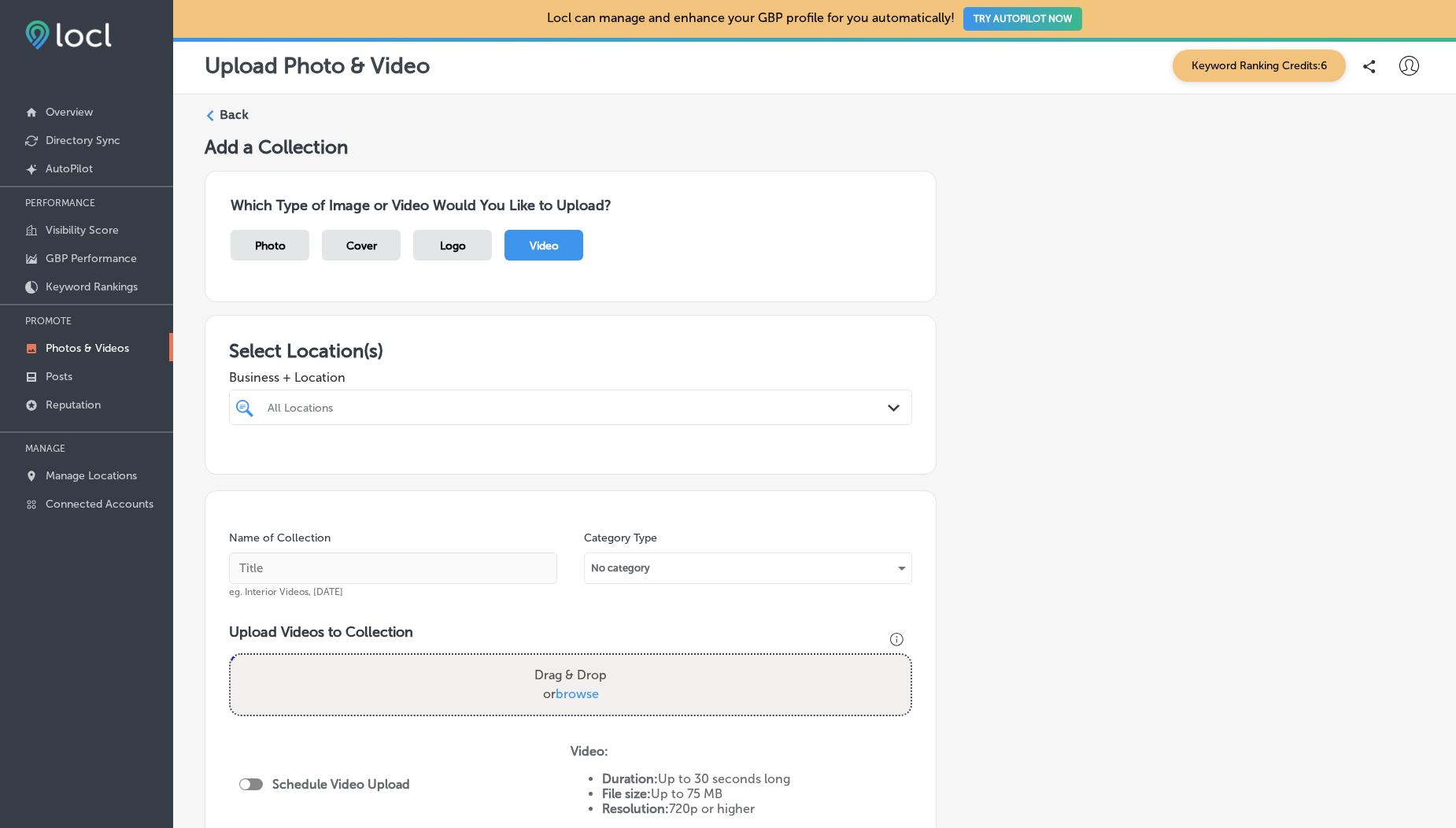
scroll to position [133, 0]
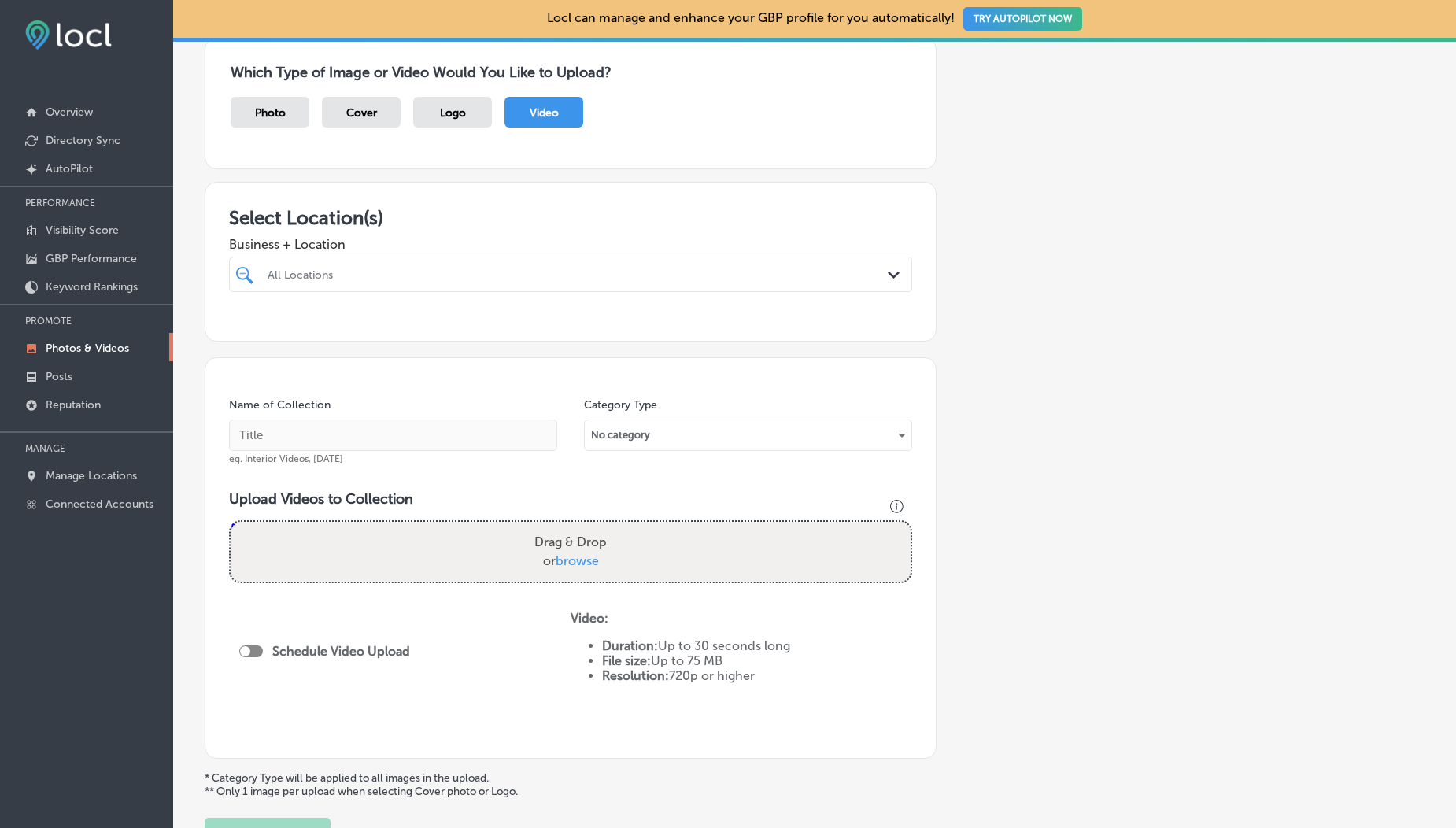
click at [418, 260] on div "All Locations Path Created with Sketch." at bounding box center [570, 274] width 683 height 35
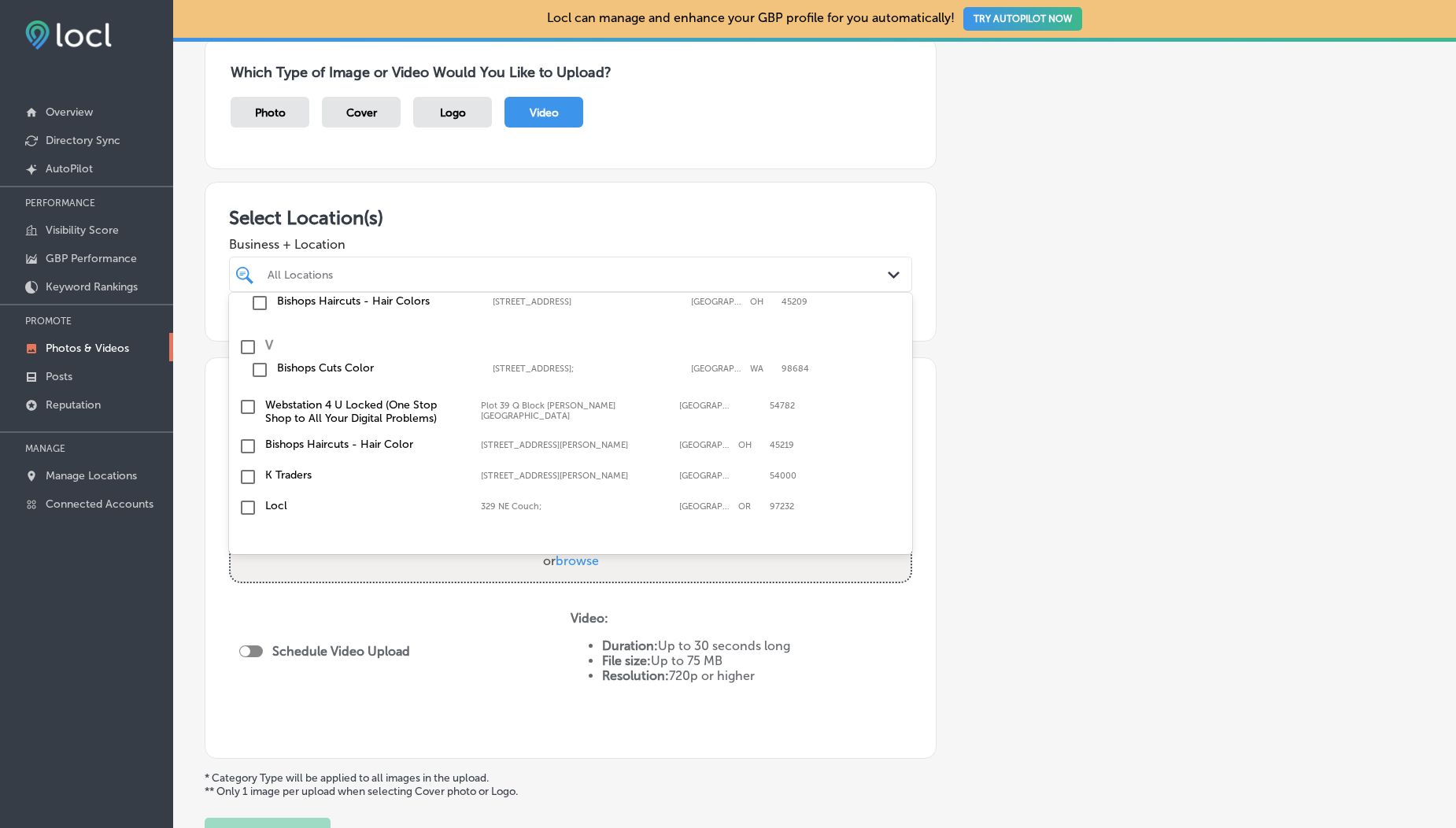
scroll to position [273, 0]
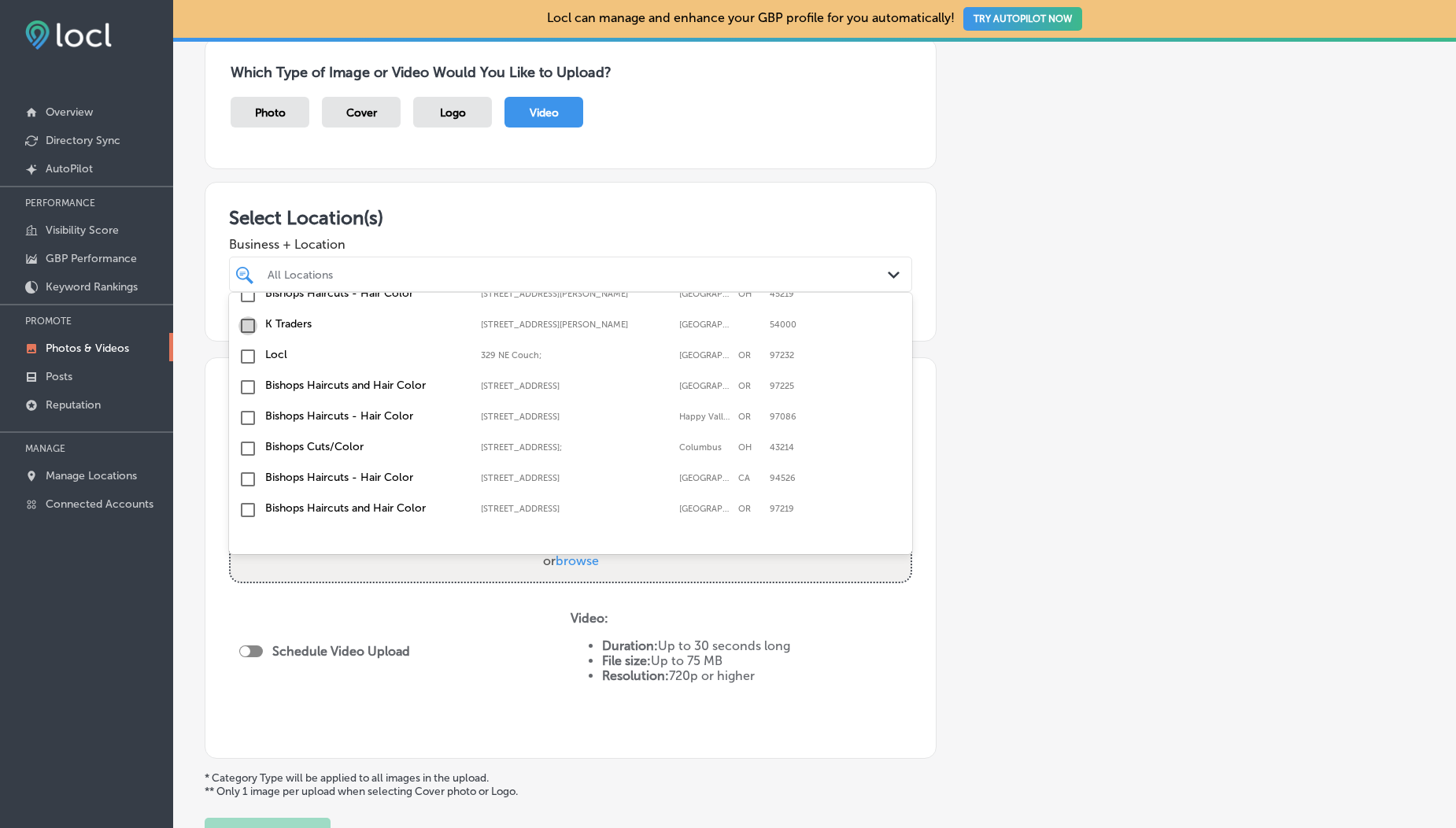
click at [248, 326] on input "checkbox" at bounding box center [248, 325] width 19 height 19
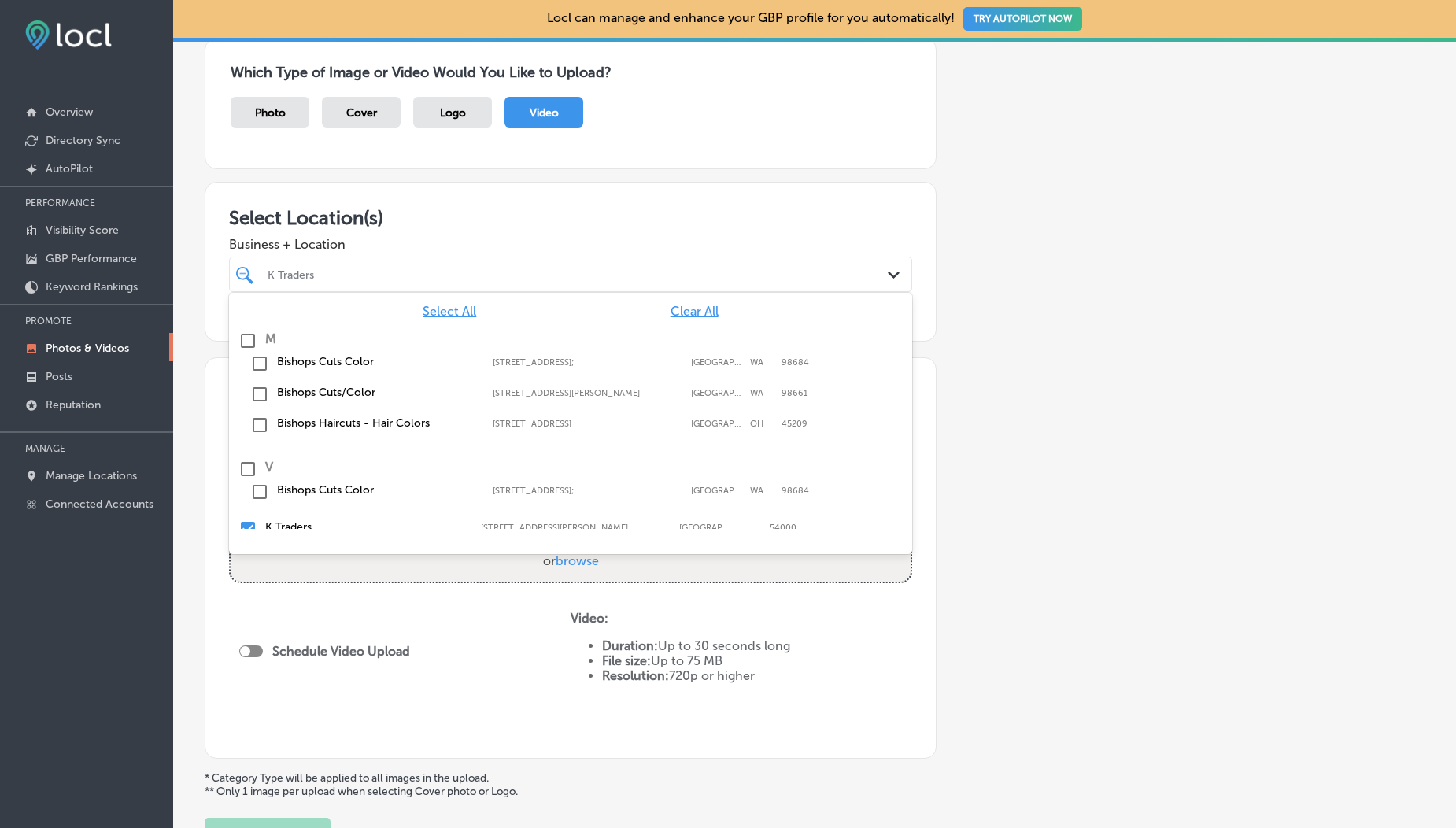
click at [357, 240] on span "Business + Location" at bounding box center [570, 244] width 683 height 15
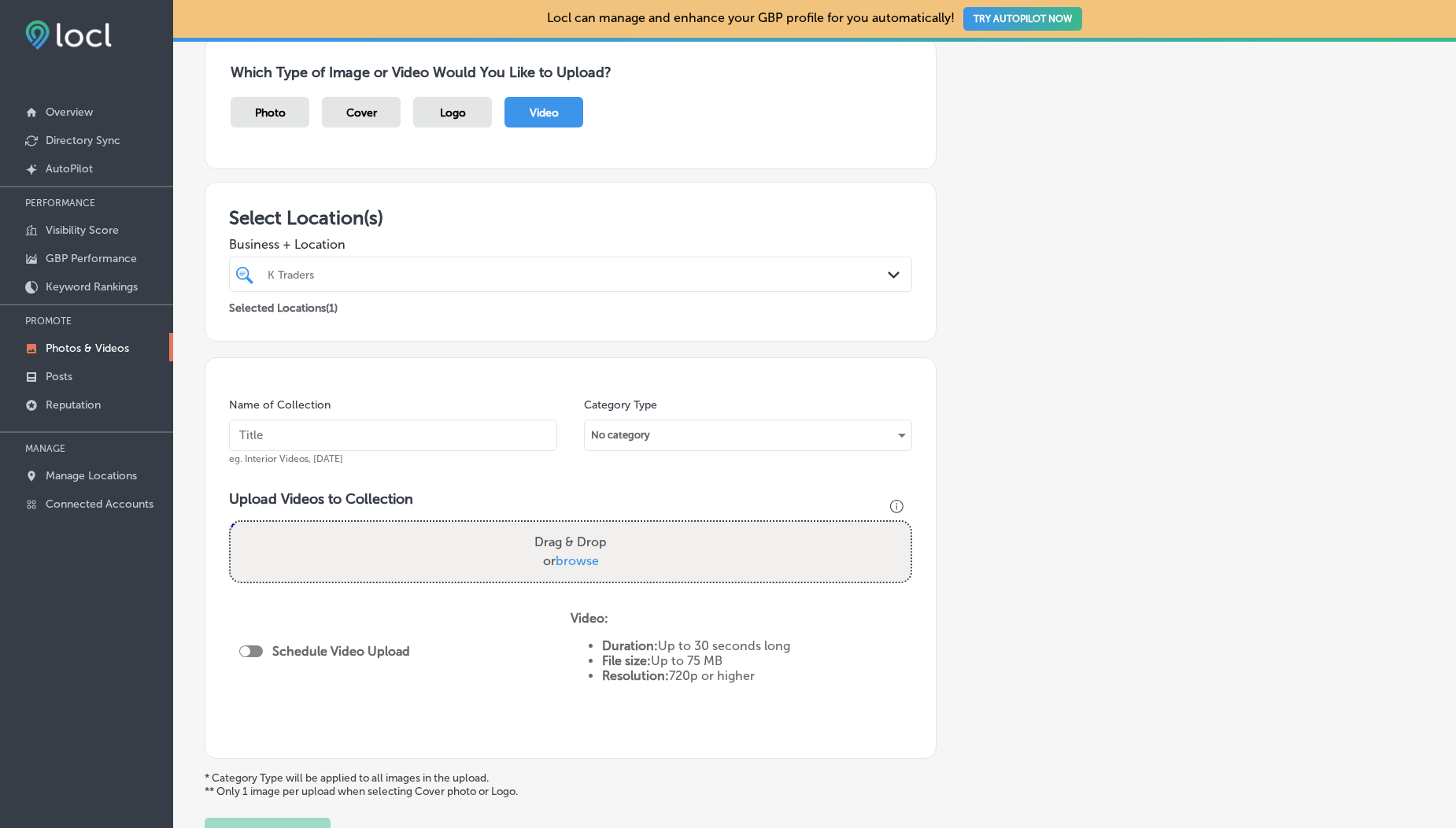
click at [576, 557] on span "browse" at bounding box center [577, 560] width 43 height 15
click at [576, 527] on input "Drag & Drop or browse" at bounding box center [570, 524] width 680 height 5
type input "C:\fakepath\1000190099.mp4"
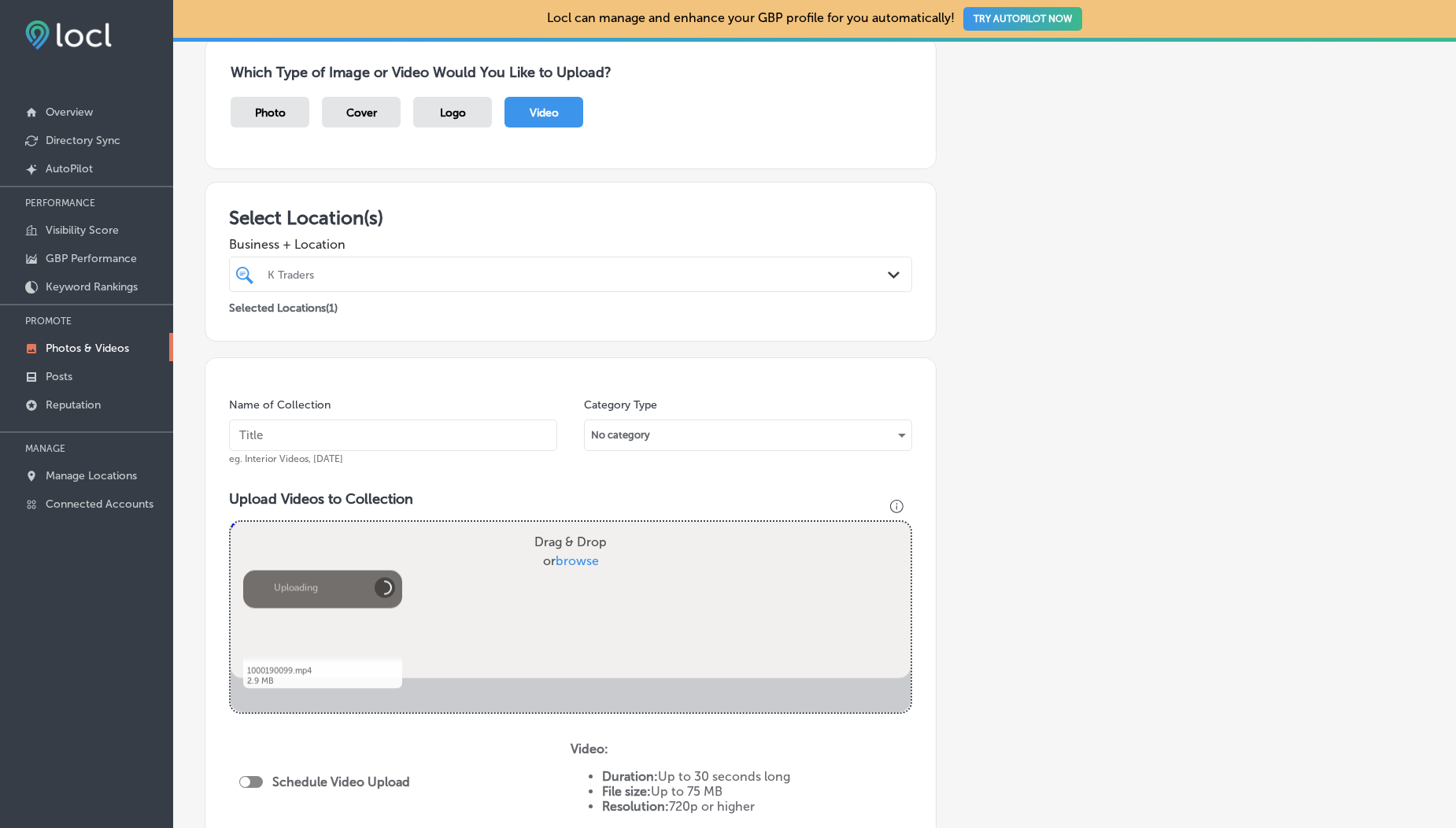
scroll to position [398, 0]
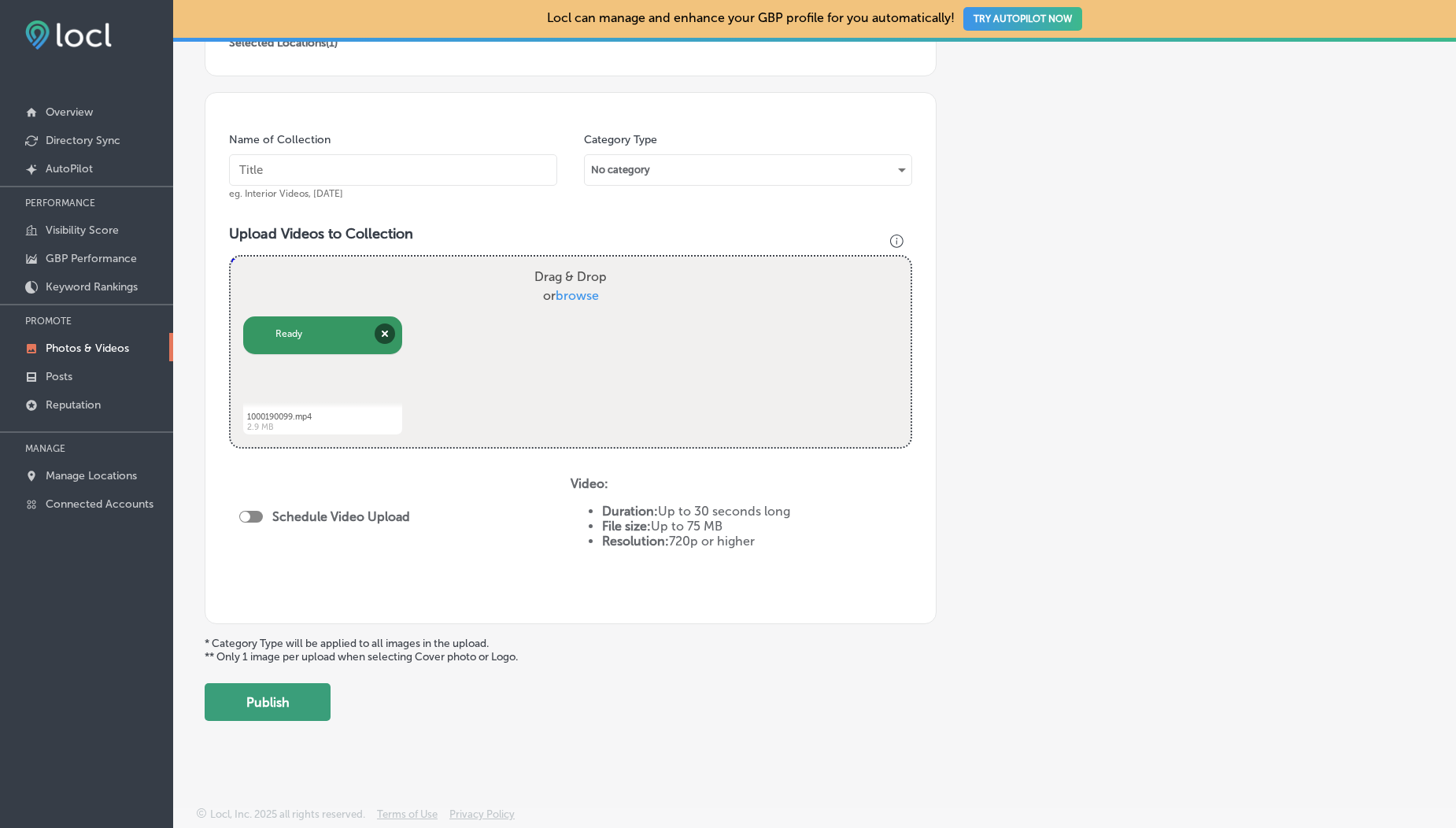
click at [239, 696] on button "Publish" at bounding box center [267, 702] width 126 height 38
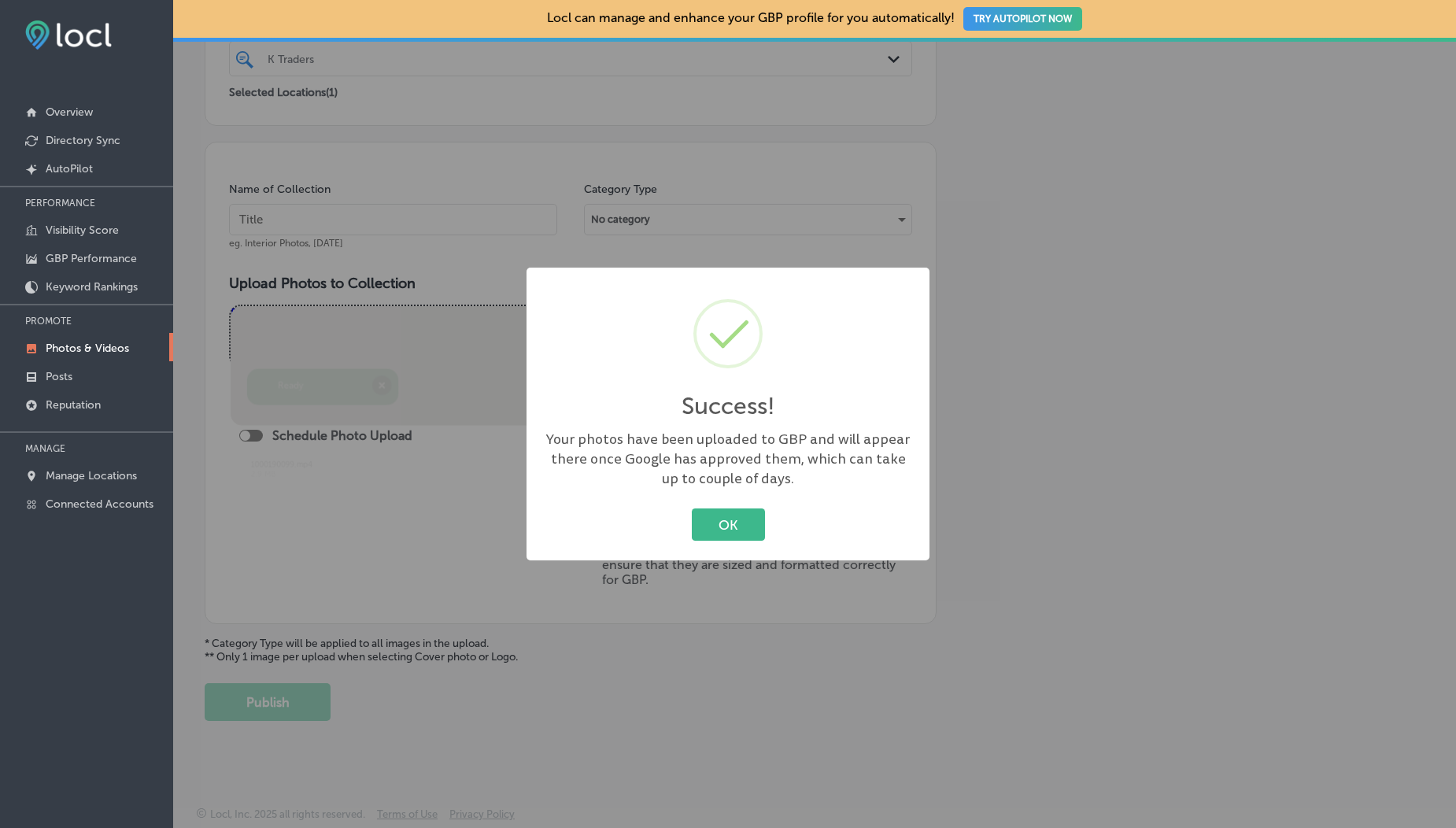
scroll to position [348, 0]
click at [705, 532] on button "OK" at bounding box center [728, 525] width 73 height 32
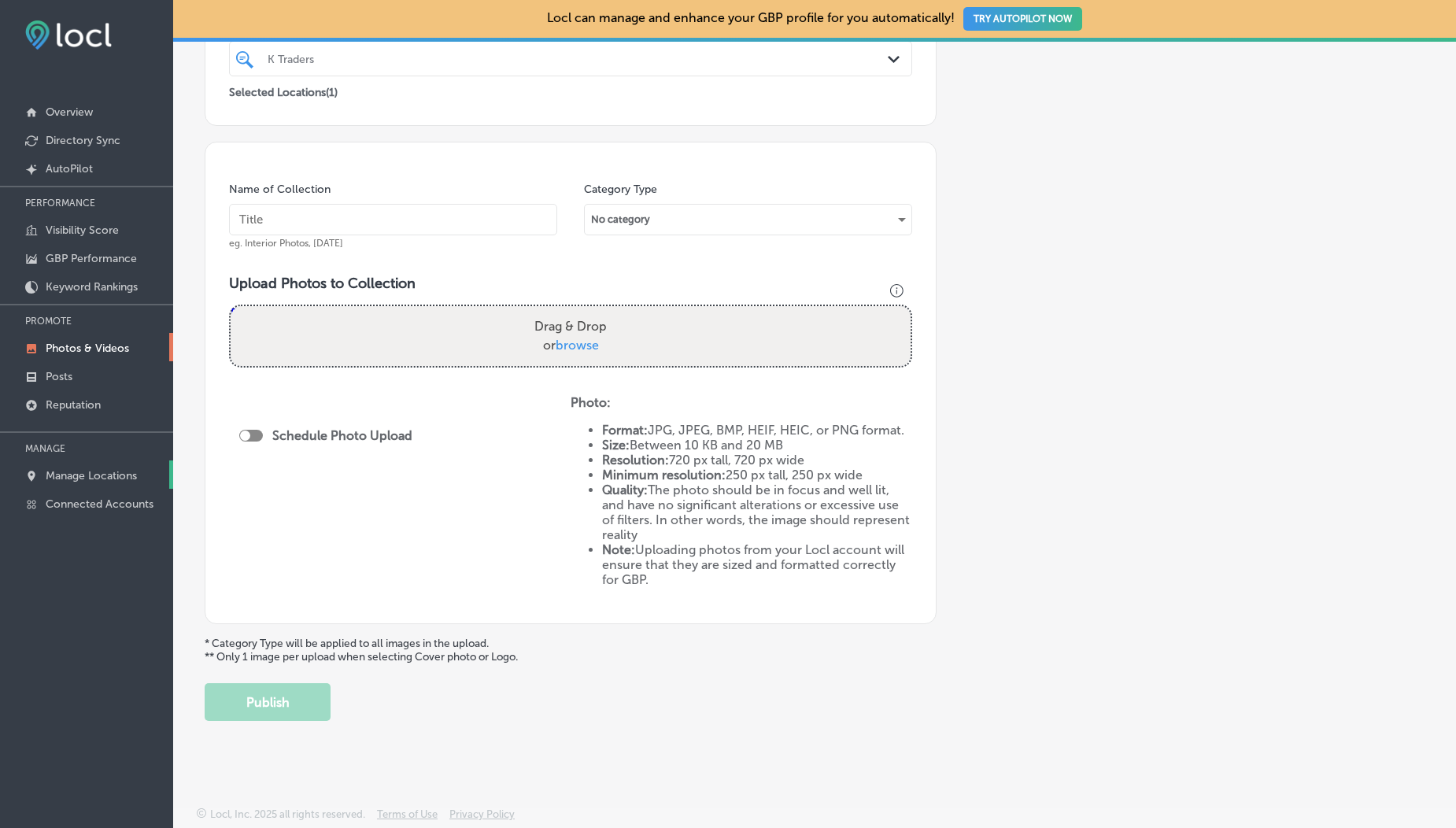
click at [94, 480] on p "Manage Locations" at bounding box center [91, 476] width 91 height 14
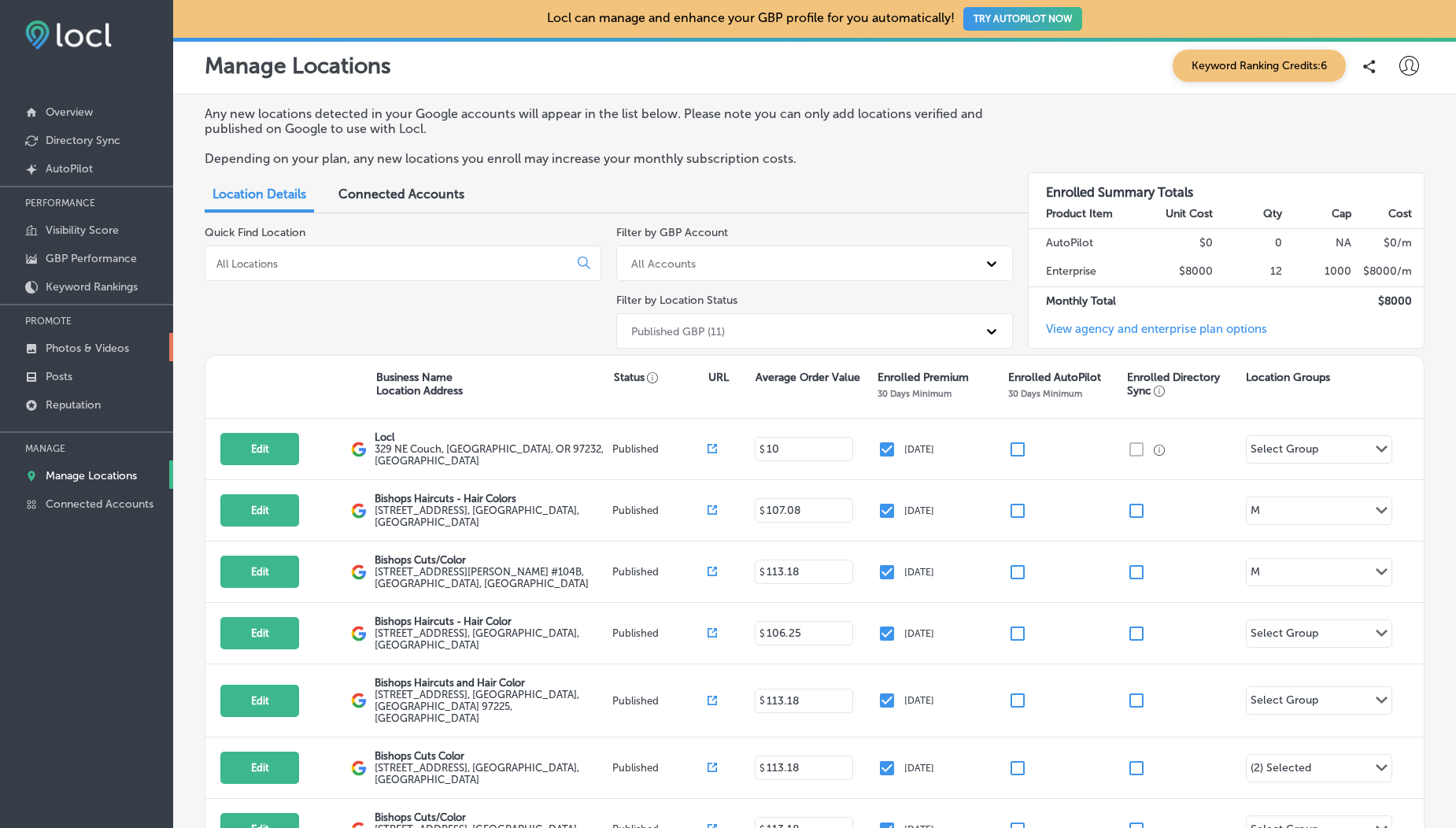
click at [76, 342] on p "Photos & Videos" at bounding box center [87, 348] width 83 height 14
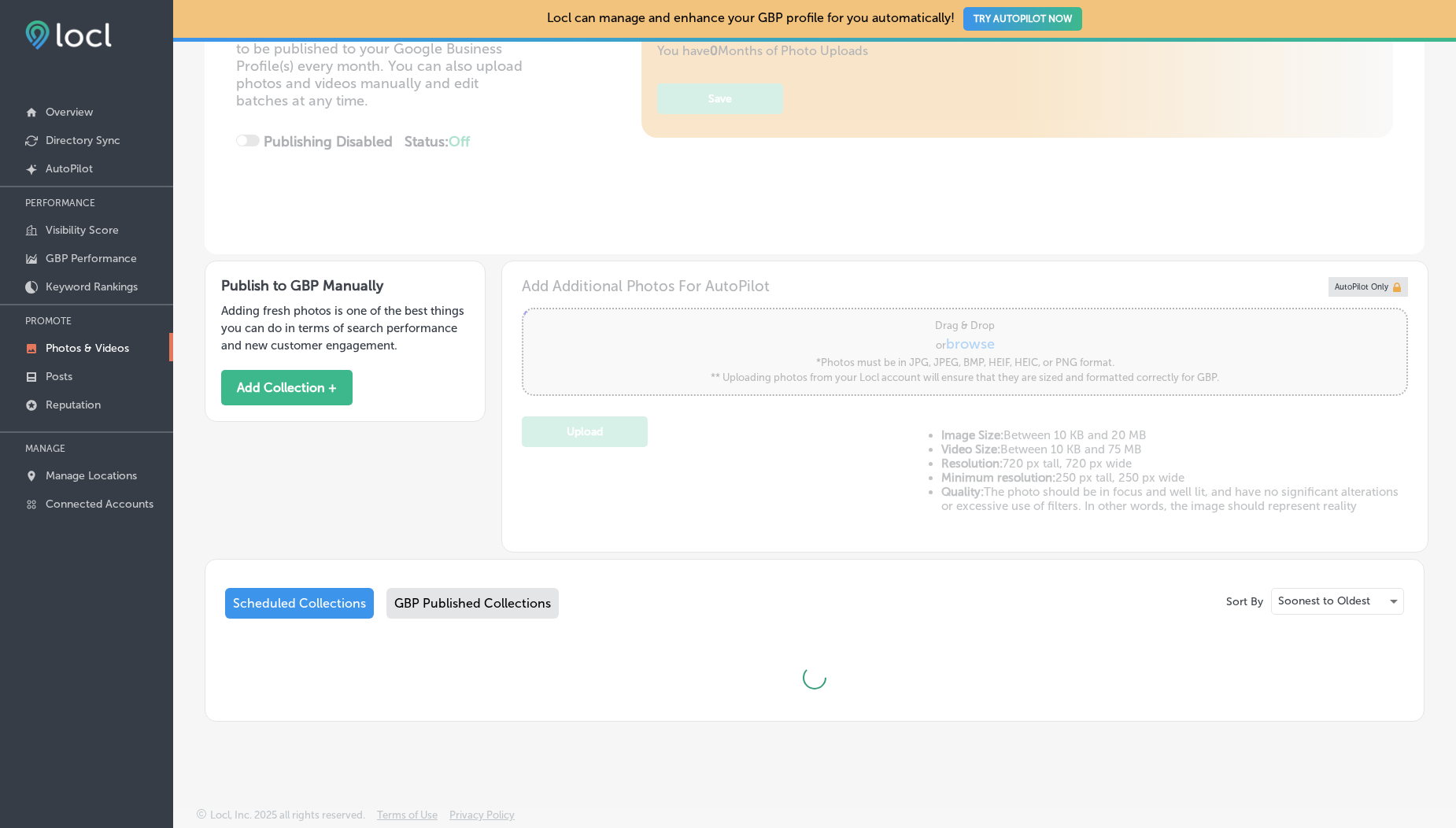
type input "5"
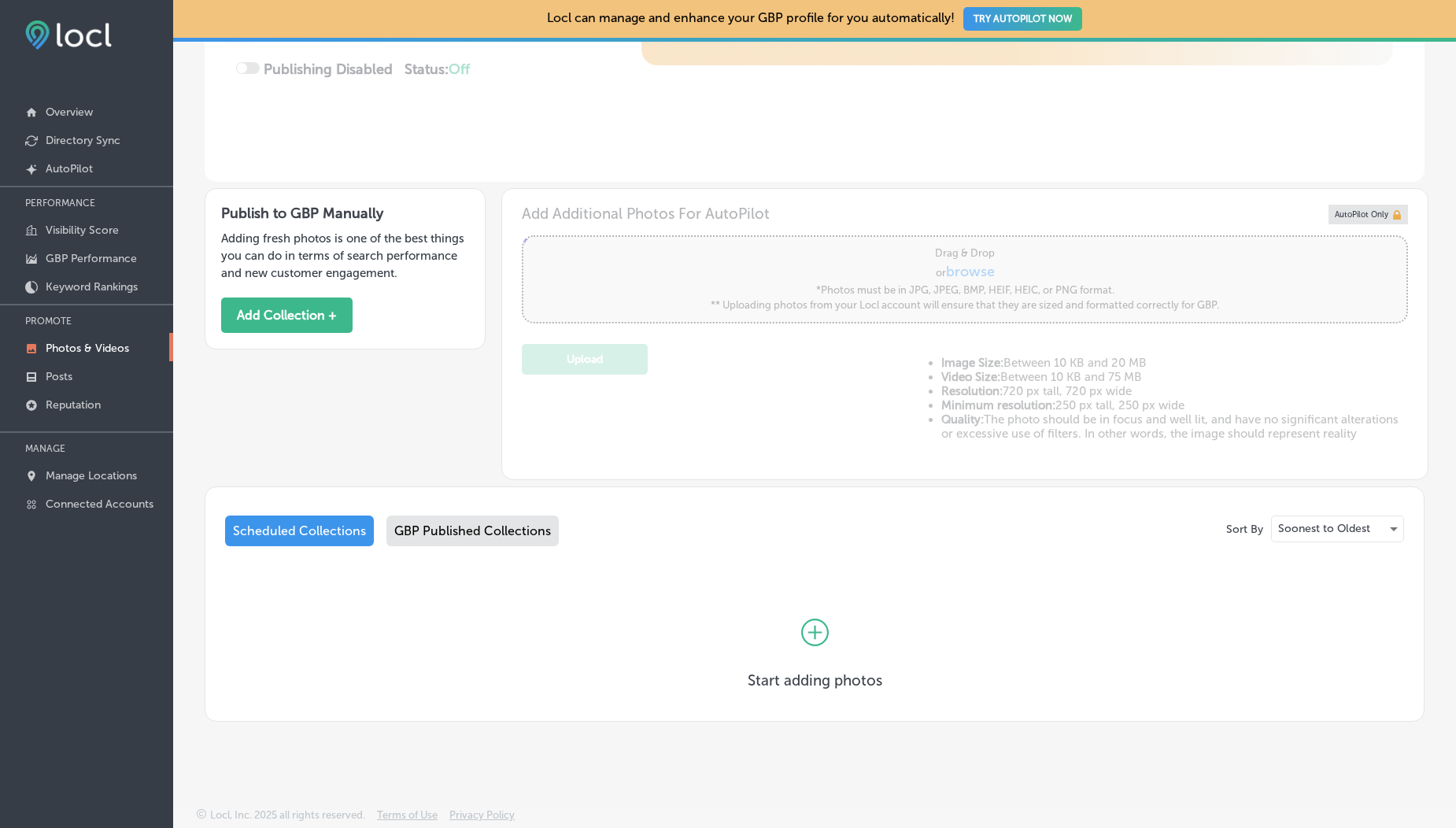
click at [454, 522] on div "GBP Published Collections" at bounding box center [473, 530] width 172 height 30
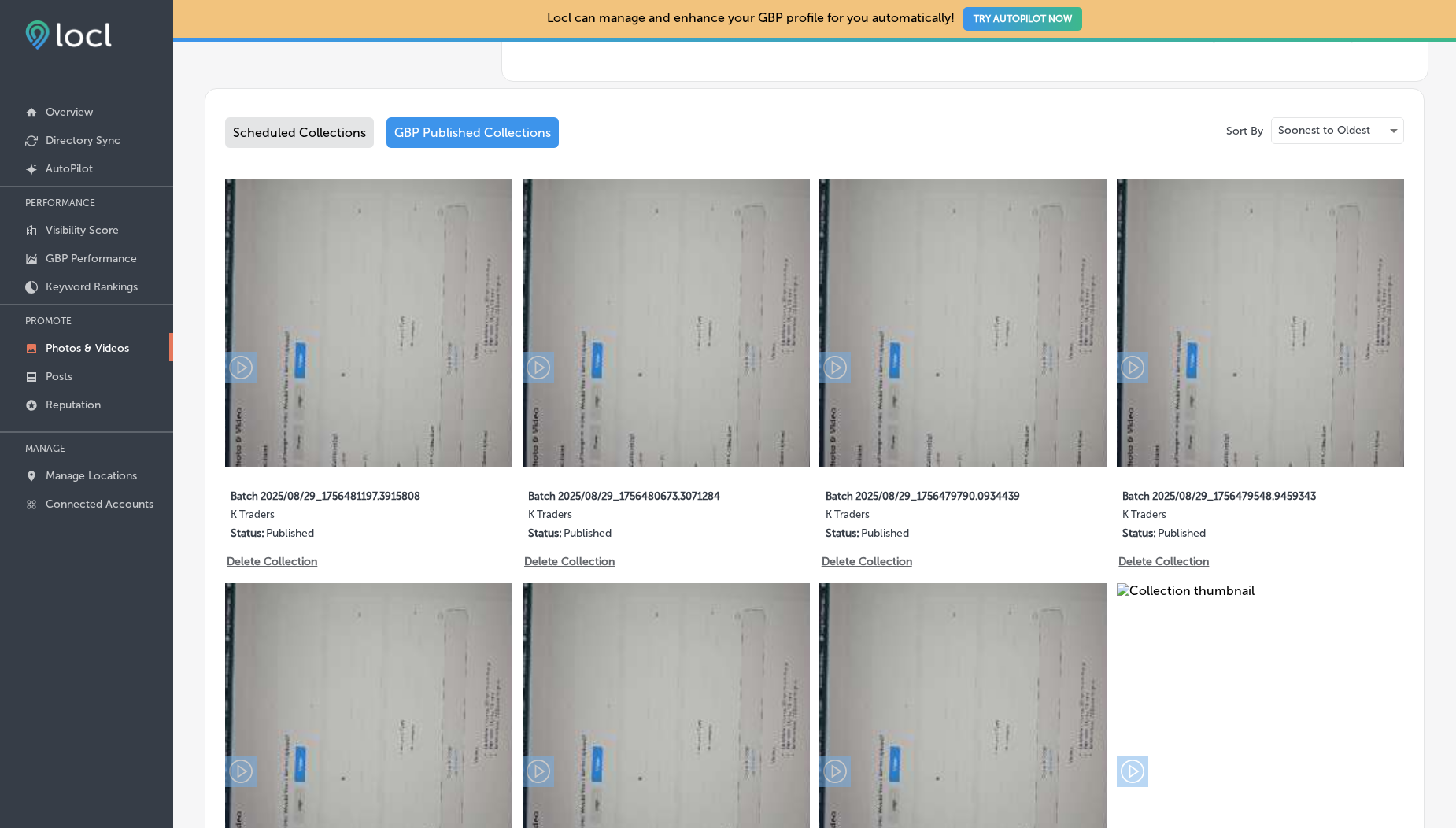
scroll to position [755, 0]
